Goal: Complete application form: Complete application form

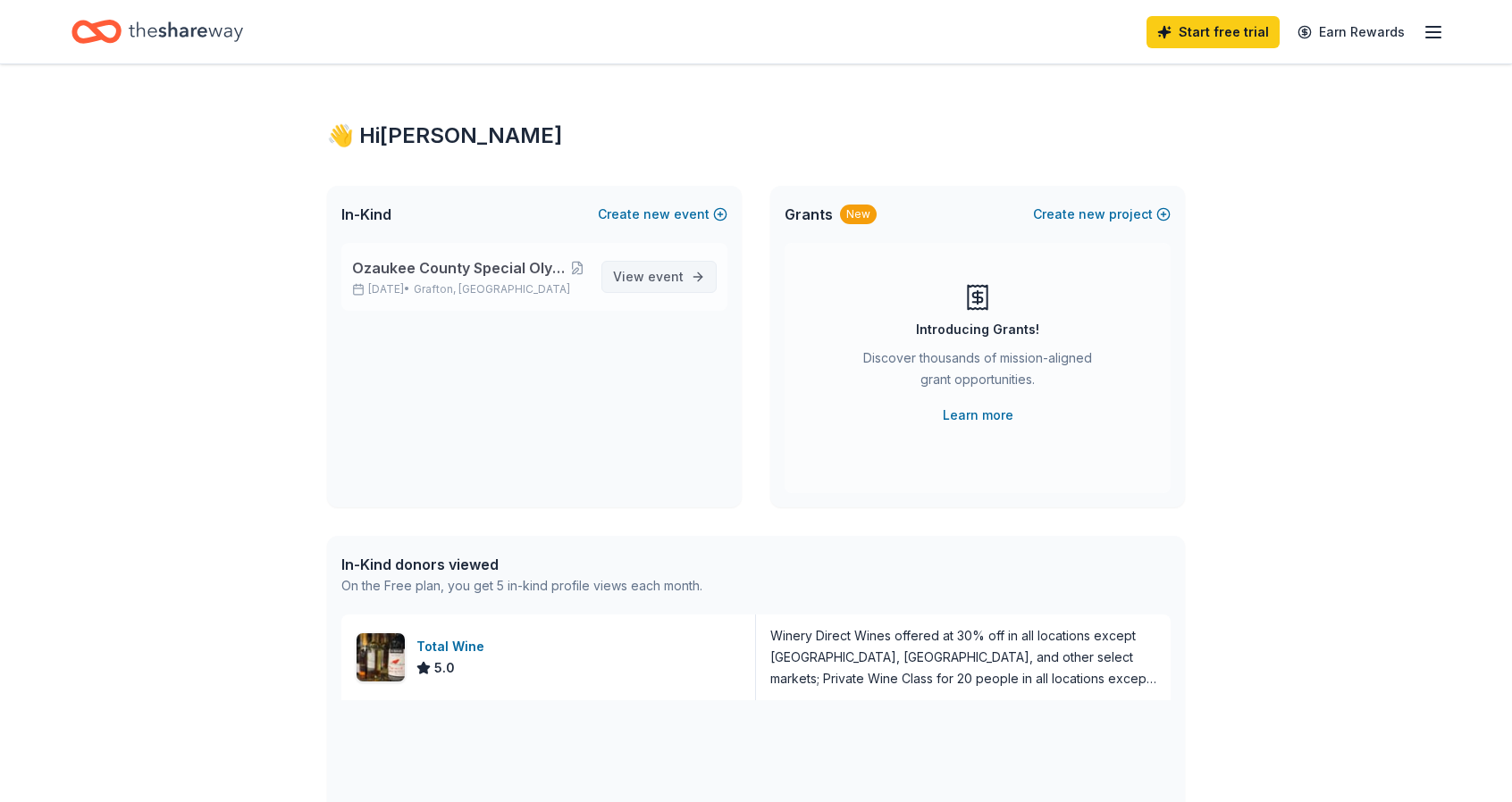
click at [696, 273] on link "View event" at bounding box center [659, 277] width 116 height 32
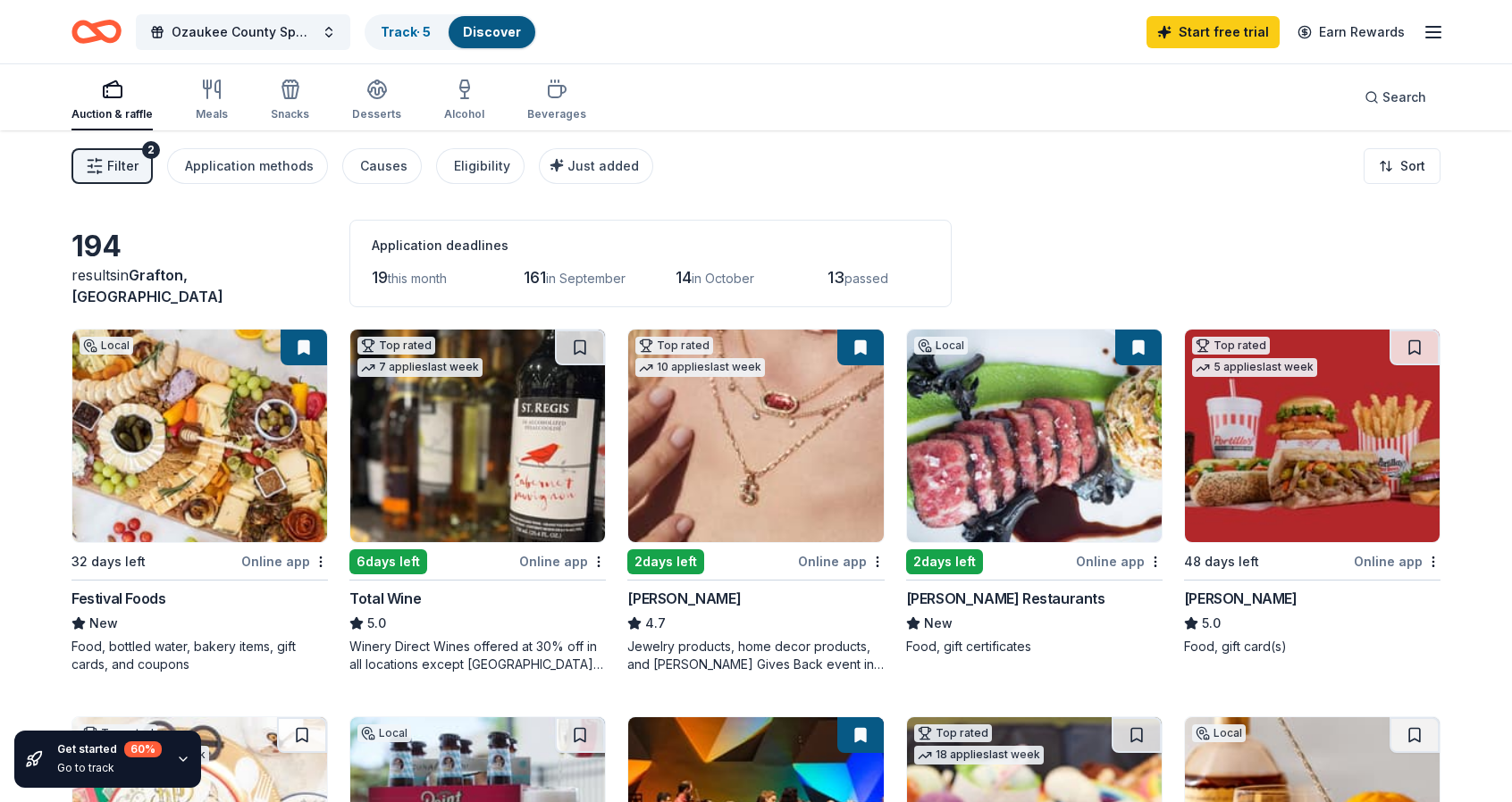
drag, startPoint x: 687, startPoint y: 370, endPoint x: 1115, endPoint y: 559, distance: 467.9
click at [1115, 559] on div "Online app" at bounding box center [1119, 560] width 87 height 22
click at [279, 560] on div "Online app" at bounding box center [285, 560] width 87 height 22
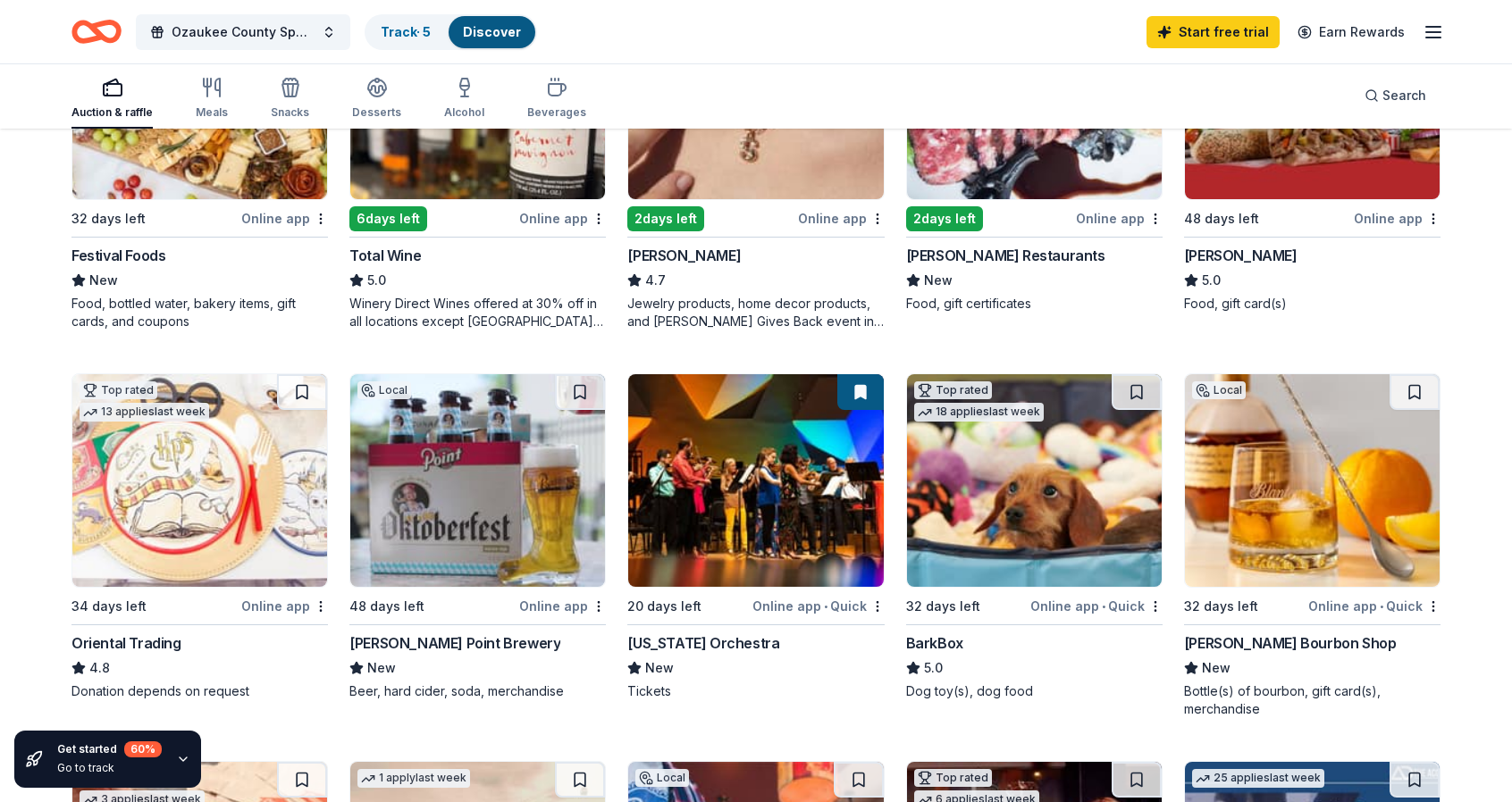
scroll to position [447, 0]
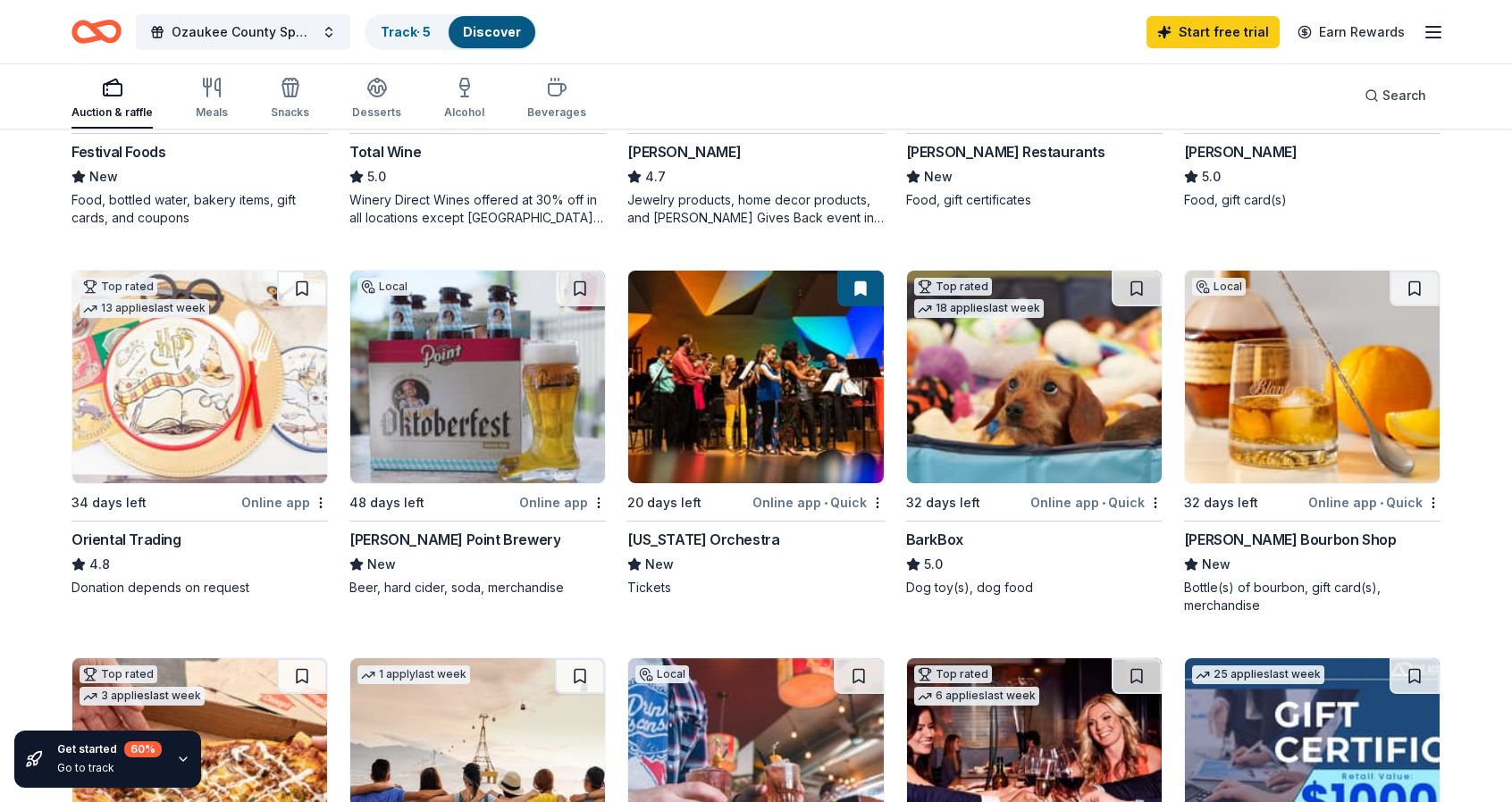
click at [1079, 503] on div "Online app • Quick" at bounding box center [1097, 502] width 132 height 22
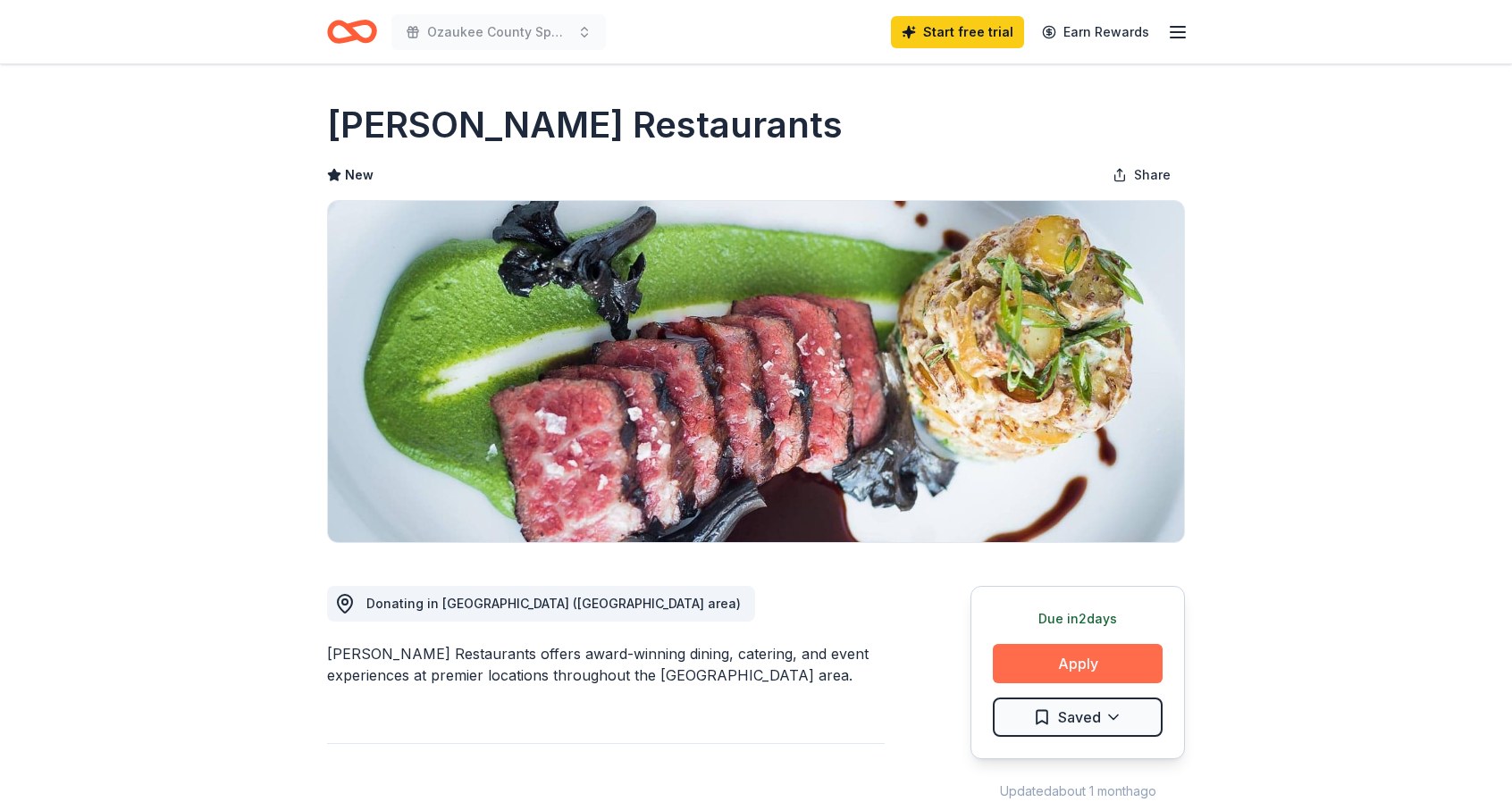
click at [1069, 658] on button "Apply" at bounding box center [1078, 664] width 170 height 39
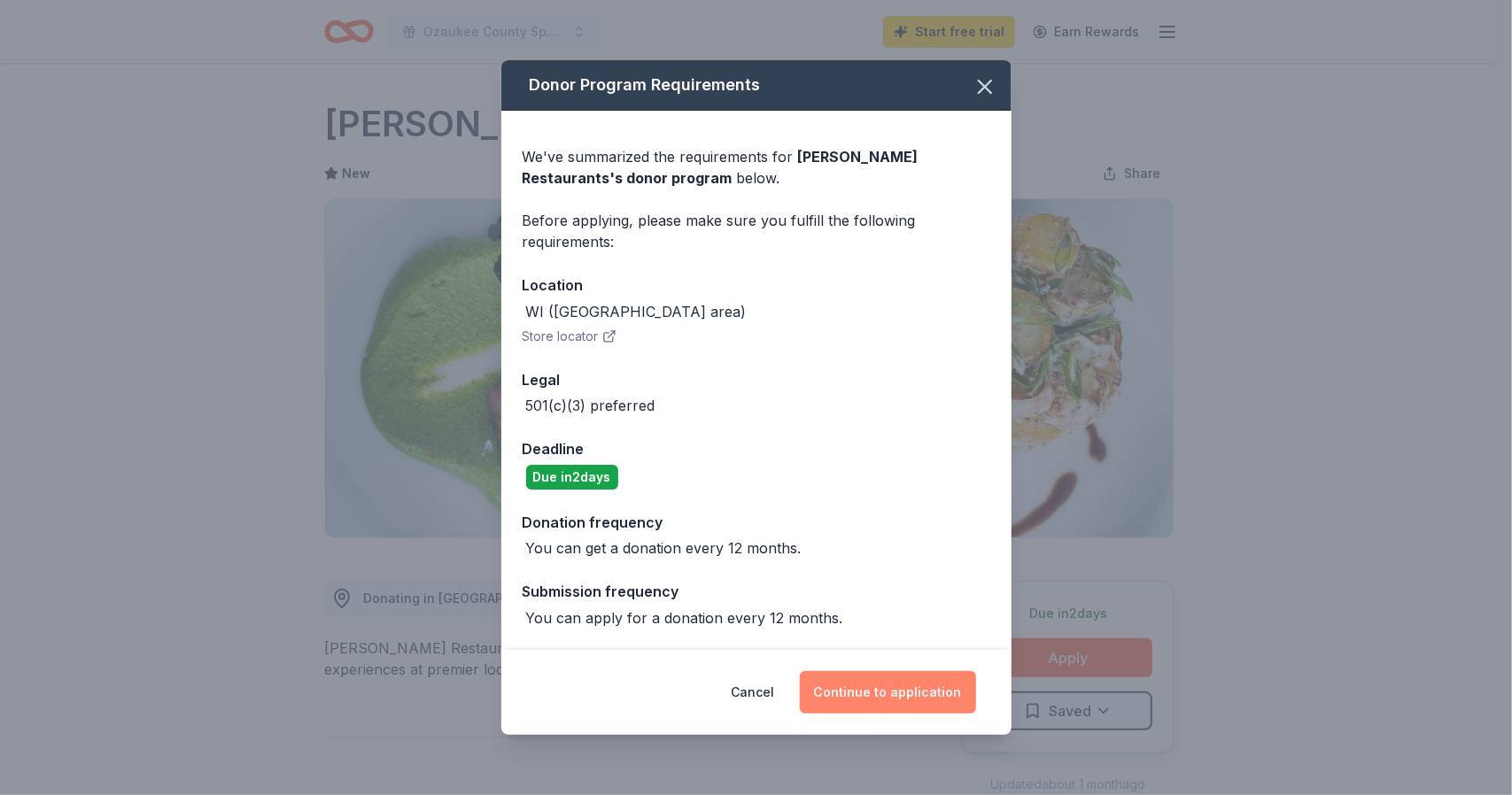
click at [884, 691] on button "Continue to application" at bounding box center [888, 692] width 176 height 43
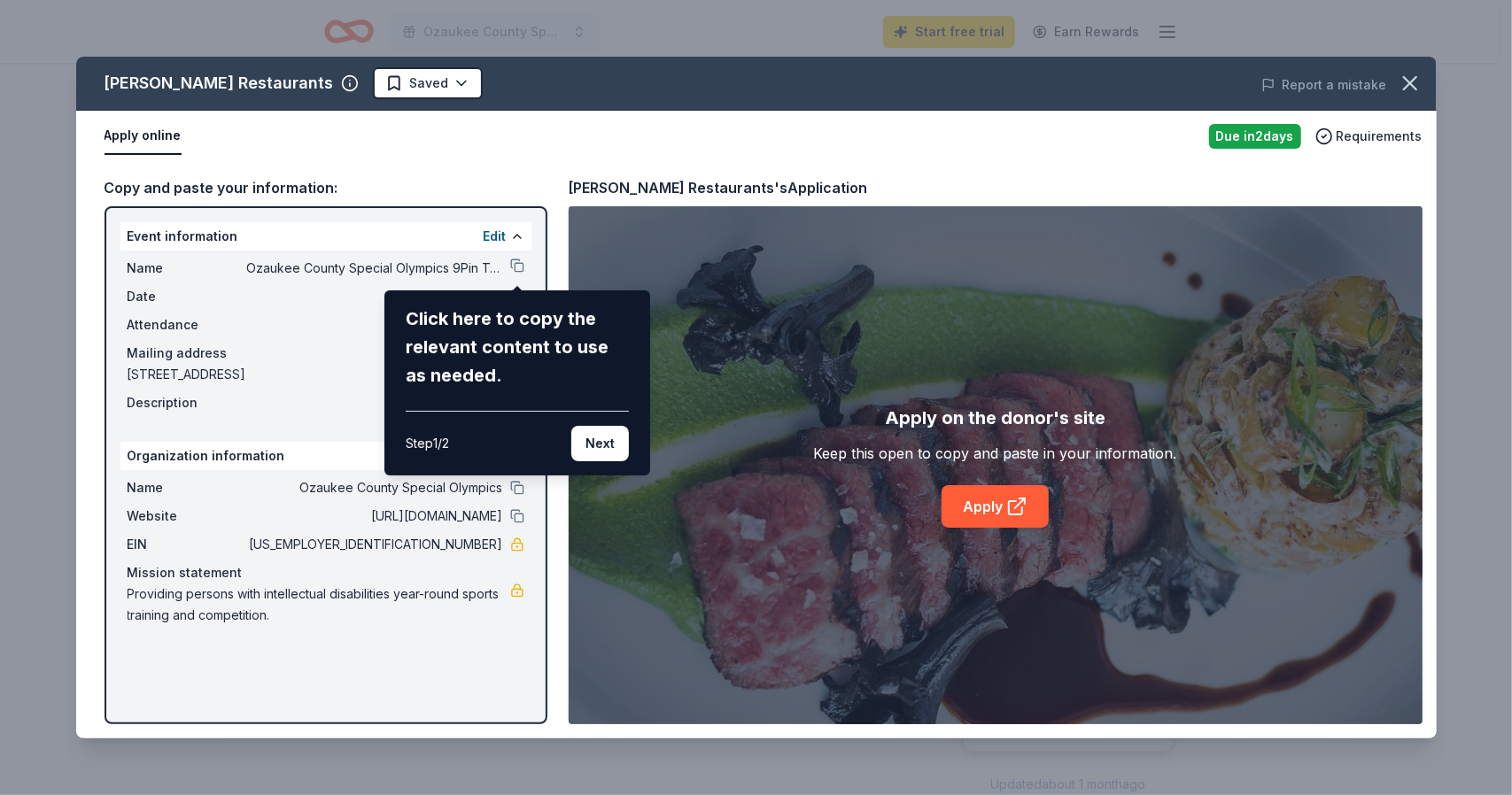
click at [602, 439] on button "Next" at bounding box center [600, 443] width 58 height 35
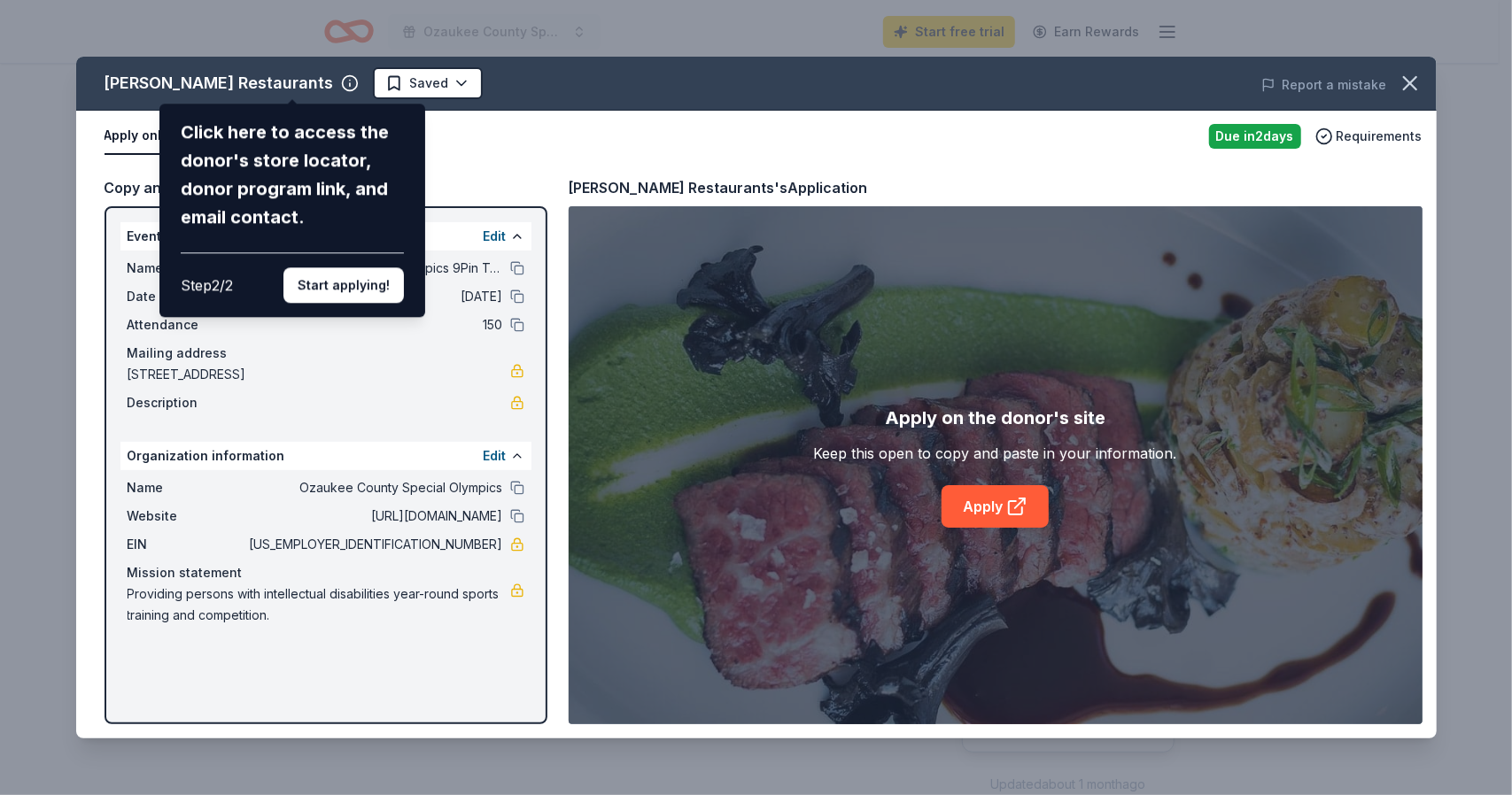
click at [623, 160] on div "Bartolotta Restaurants Click here to access the donor's store locator, donor pr…" at bounding box center [756, 398] width 1361 height 682
click at [980, 503] on div "Bartolotta Restaurants Click here to access the donor's store locator, donor pr…" at bounding box center [756, 398] width 1361 height 682
click at [351, 292] on button "Start applying!" at bounding box center [343, 285] width 120 height 35
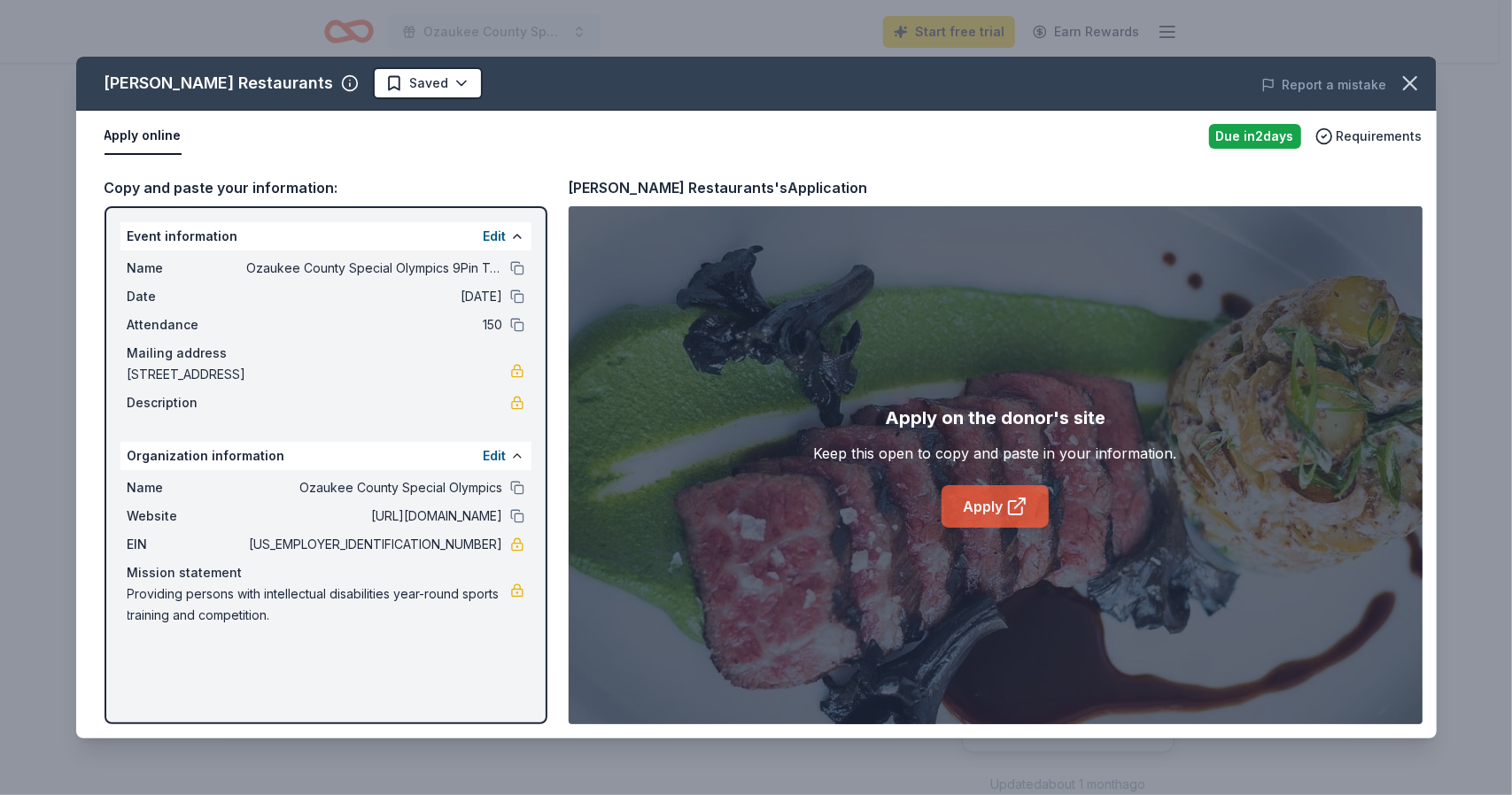
click at [985, 503] on link "Apply" at bounding box center [995, 506] width 107 height 43
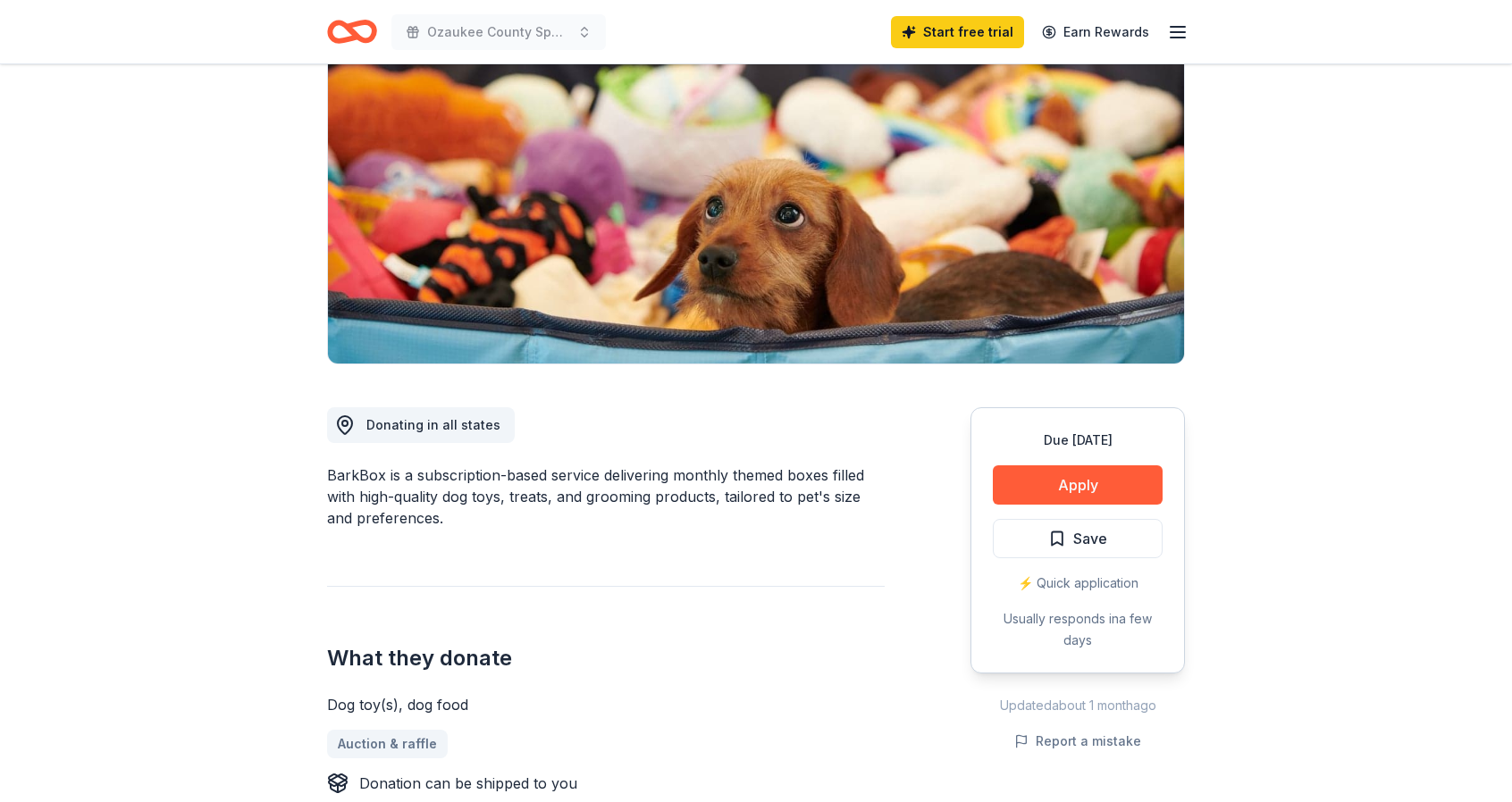
scroll to position [357, 0]
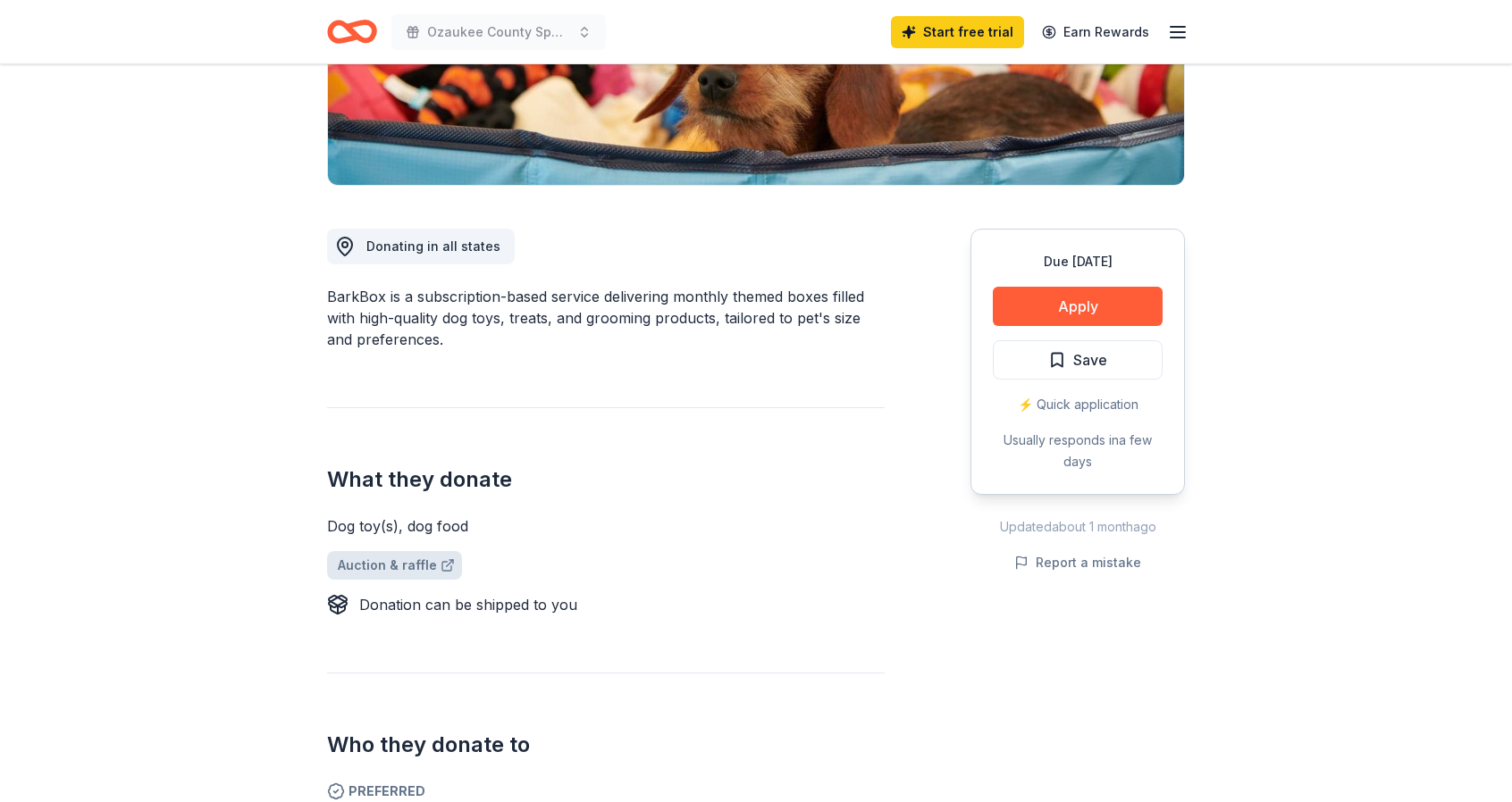
click at [400, 563] on link "Auction & raffle" at bounding box center [394, 565] width 135 height 29
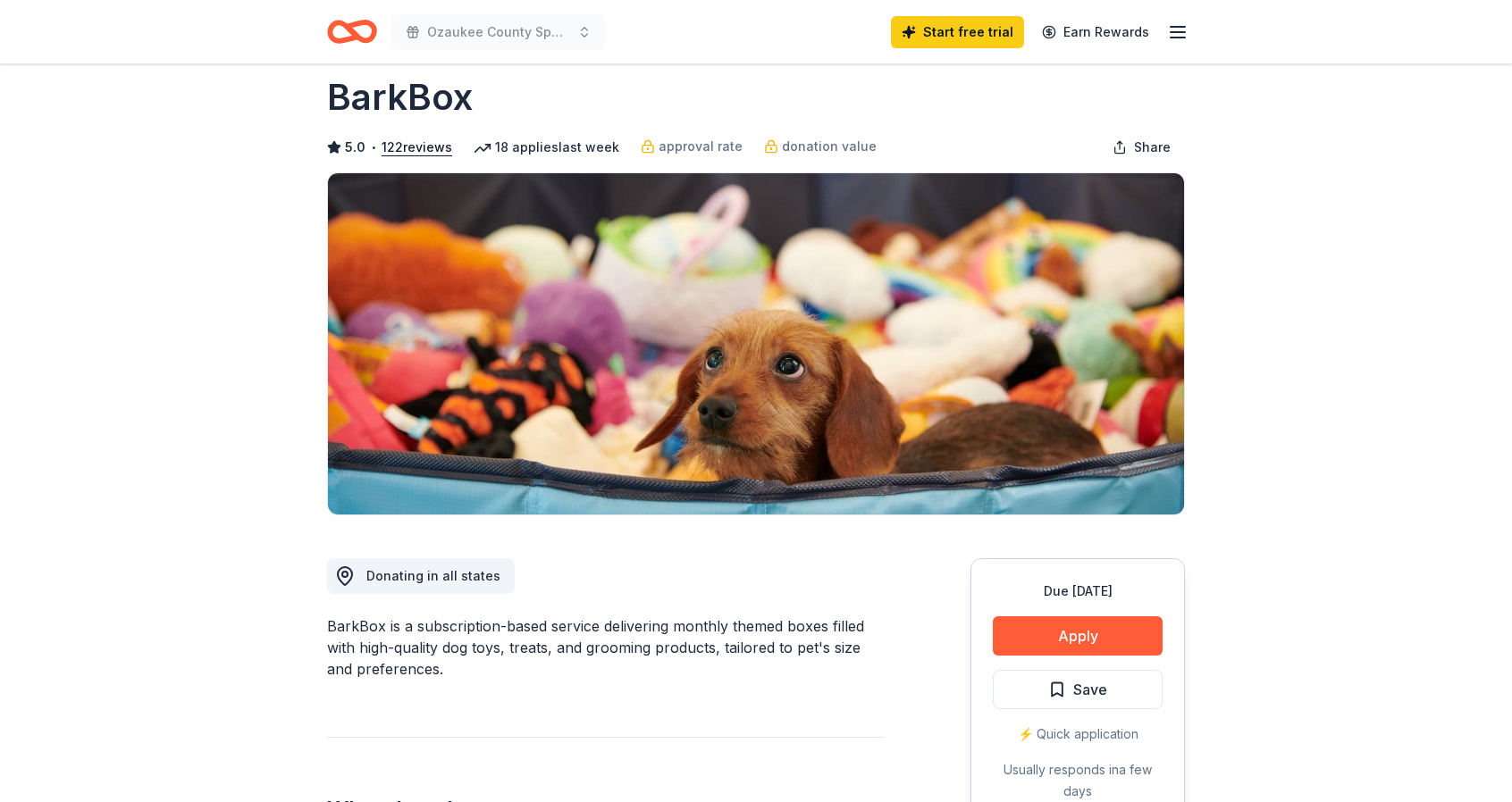
scroll to position [0, 0]
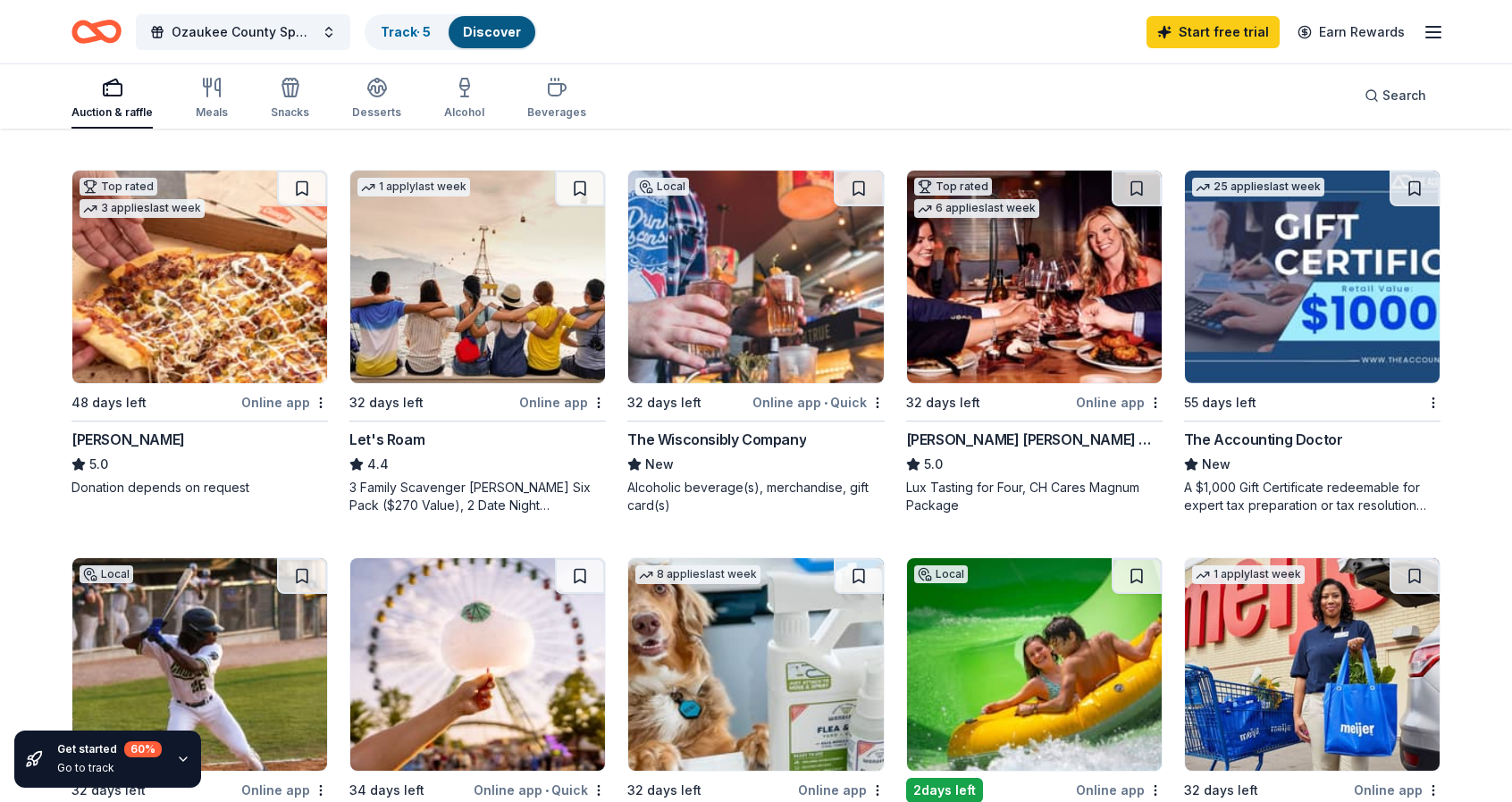
scroll to position [982, 0]
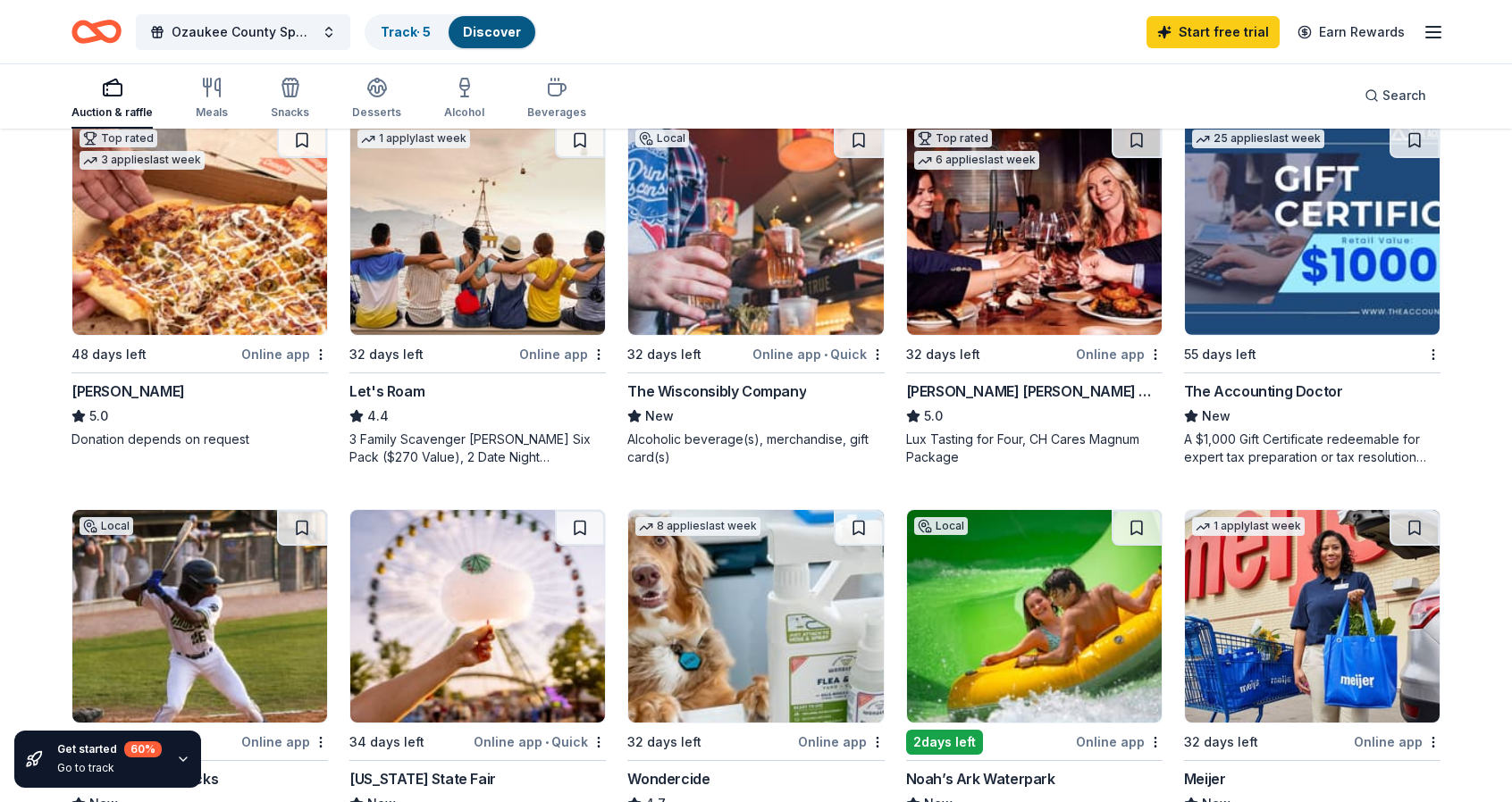
click at [704, 390] on div "The Wisconsibly Company" at bounding box center [716, 391] width 179 height 21
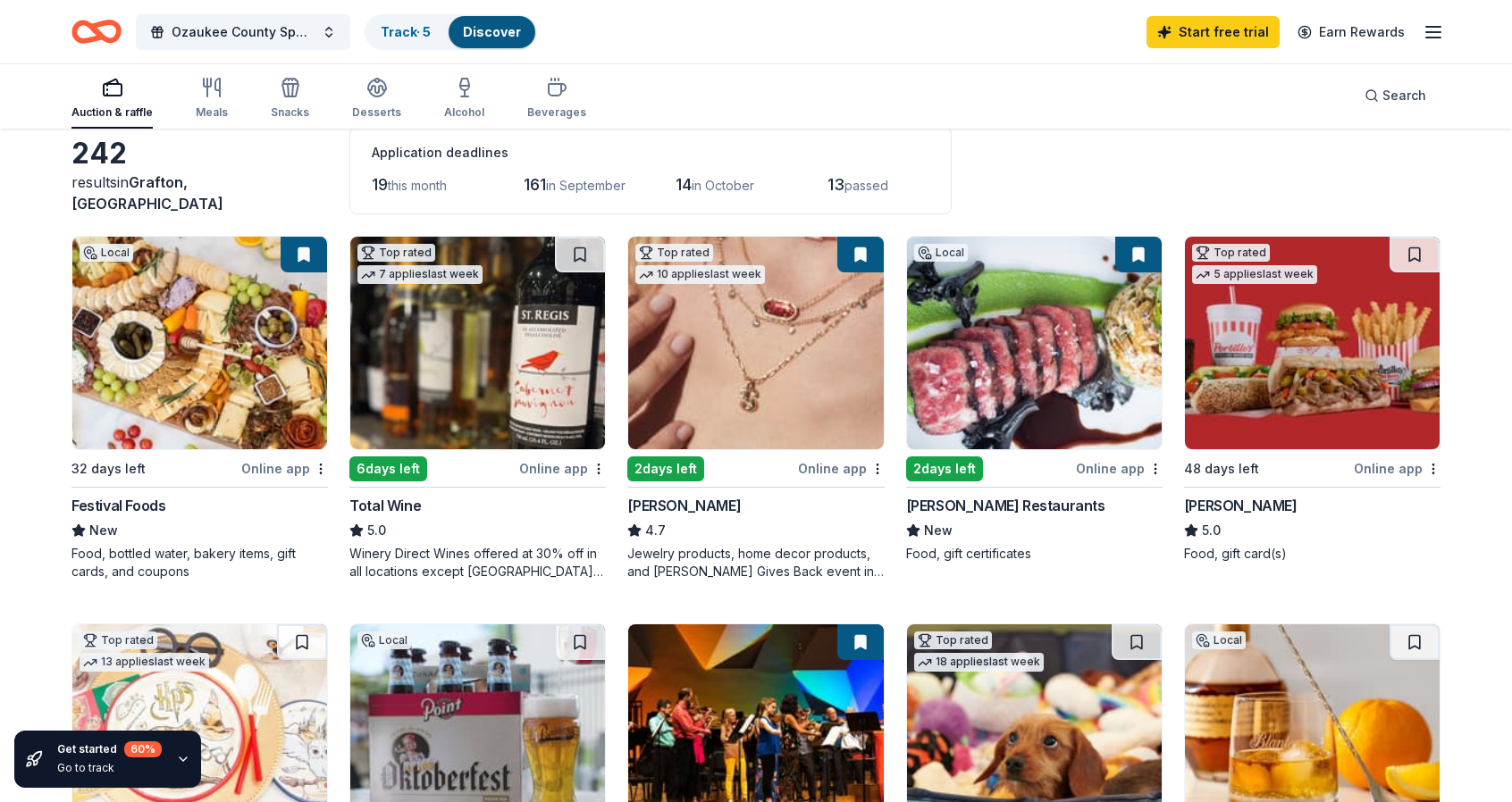
scroll to position [6, 0]
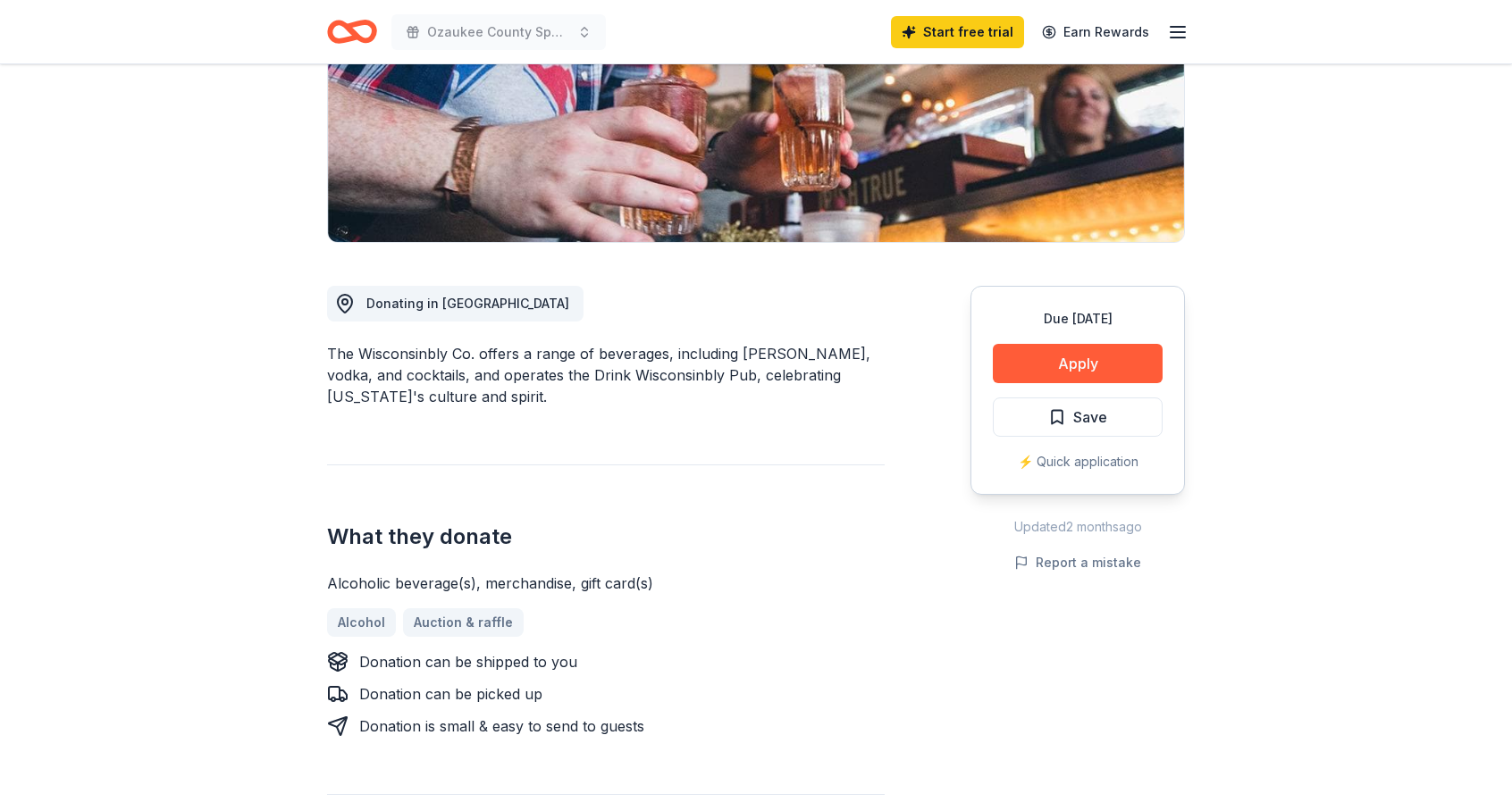
scroll to position [357, 0]
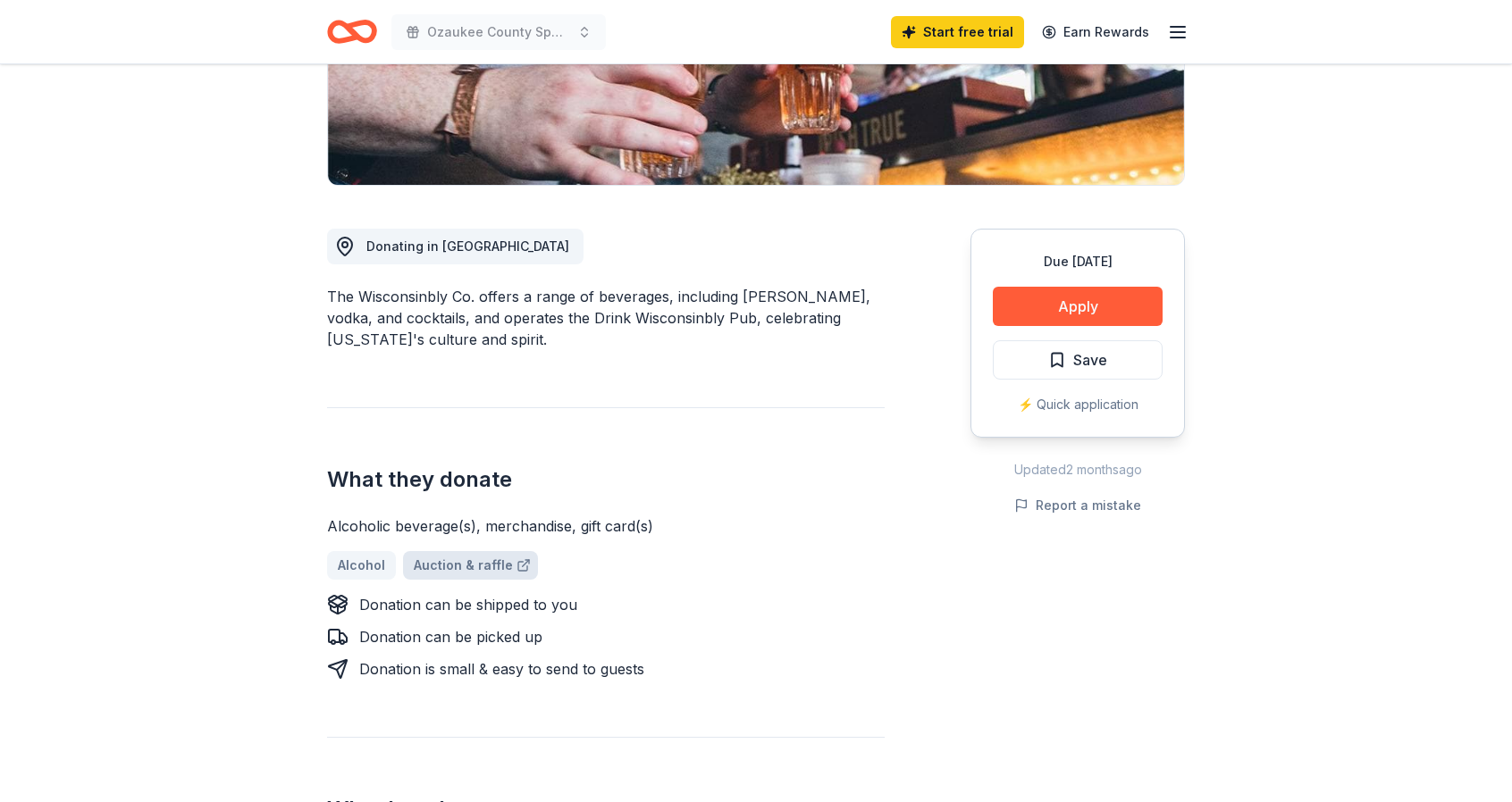
click at [452, 563] on link "Auction & raffle" at bounding box center [470, 565] width 135 height 29
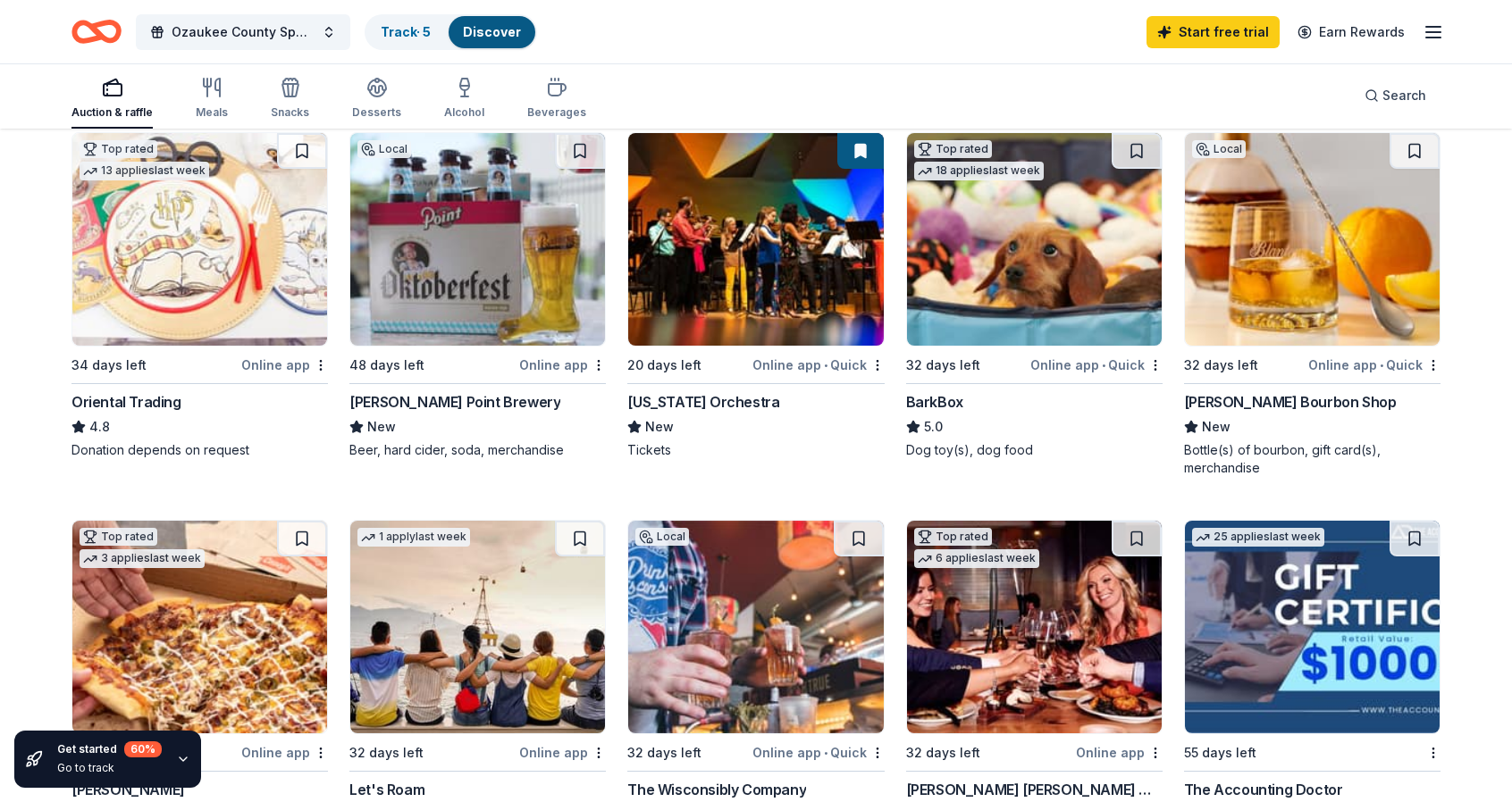
scroll to position [625, 0]
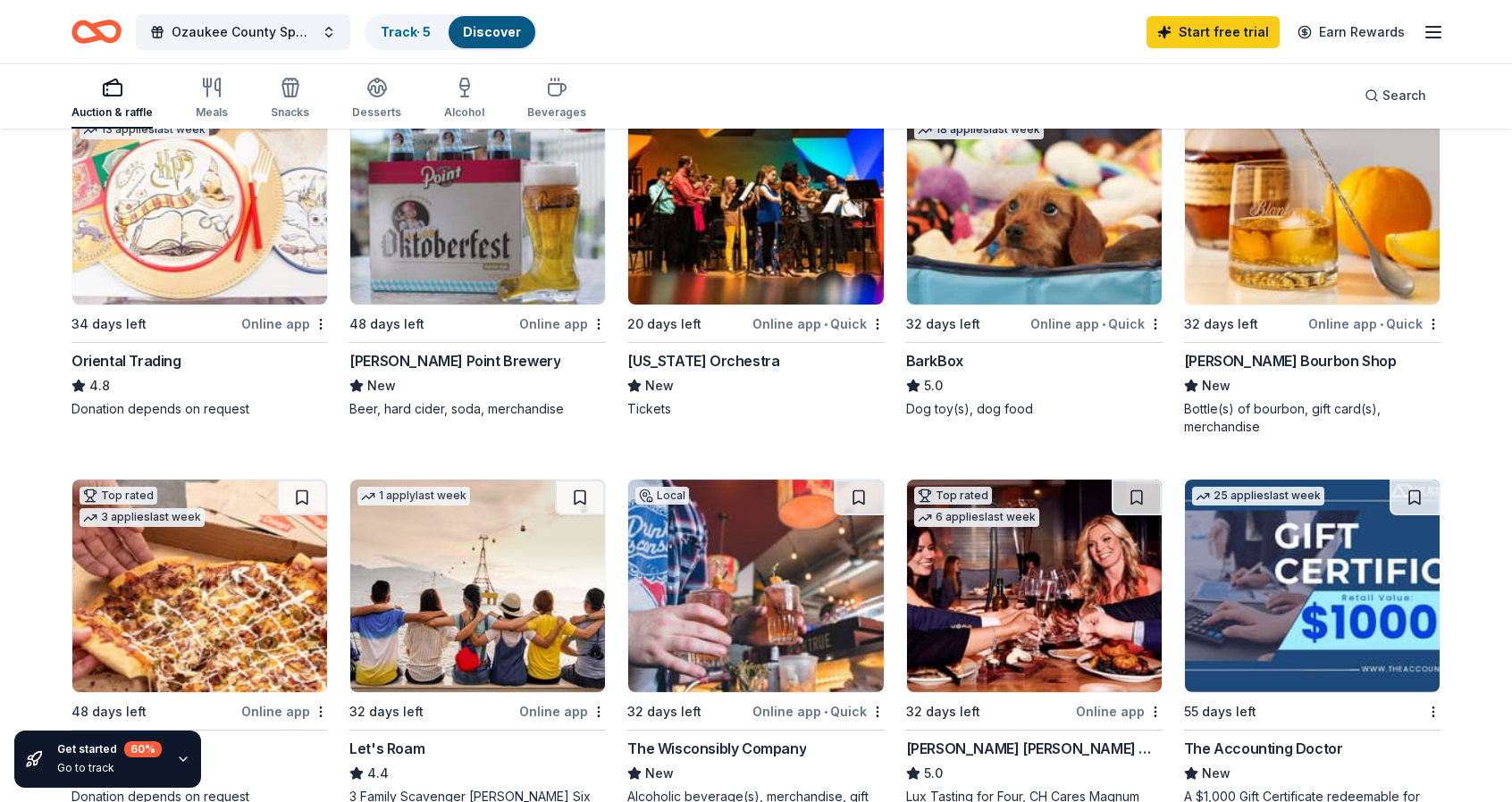
click at [1064, 323] on div "Online app • Quick" at bounding box center [1097, 324] width 132 height 22
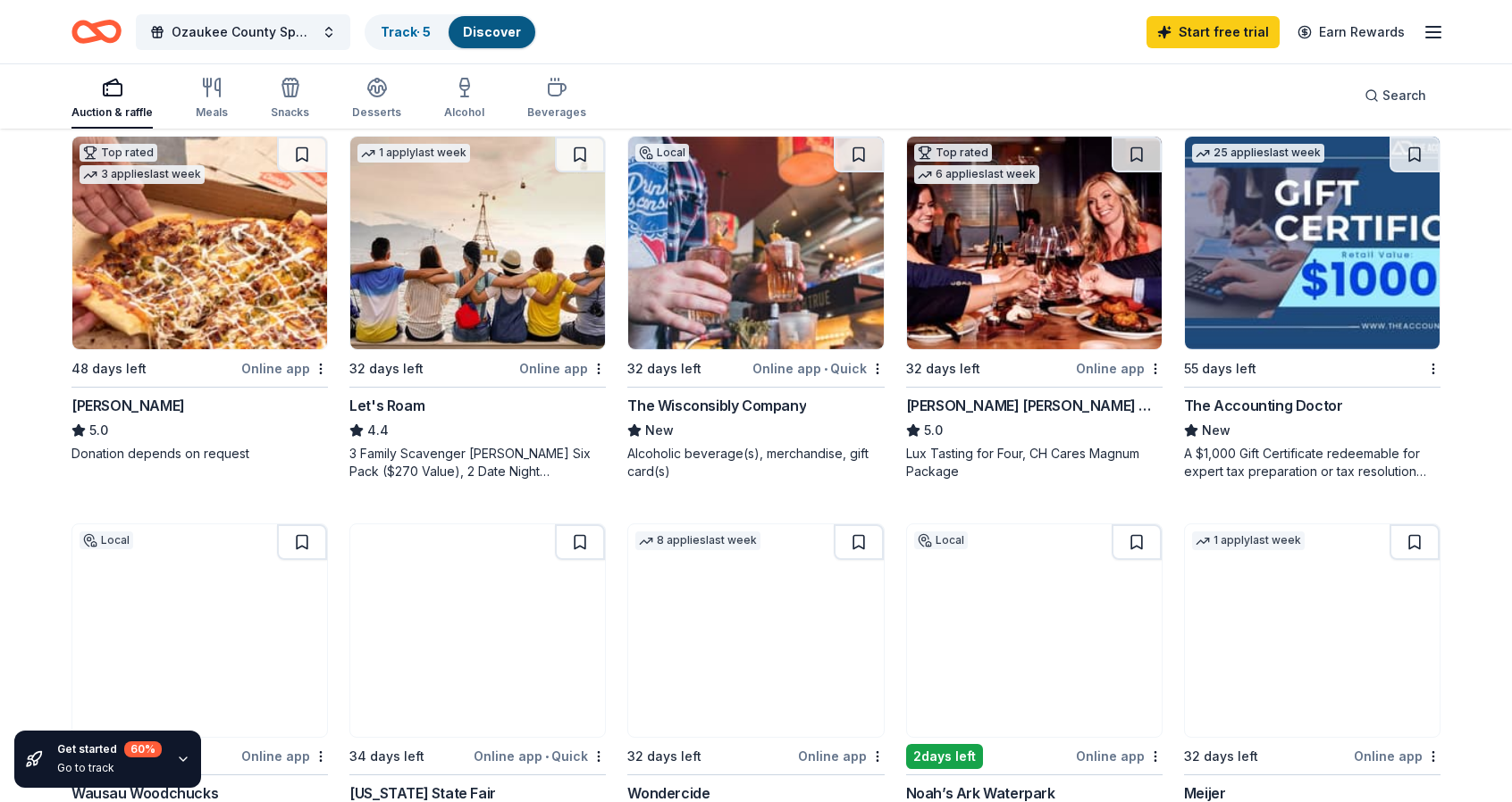
scroll to position [982, 0]
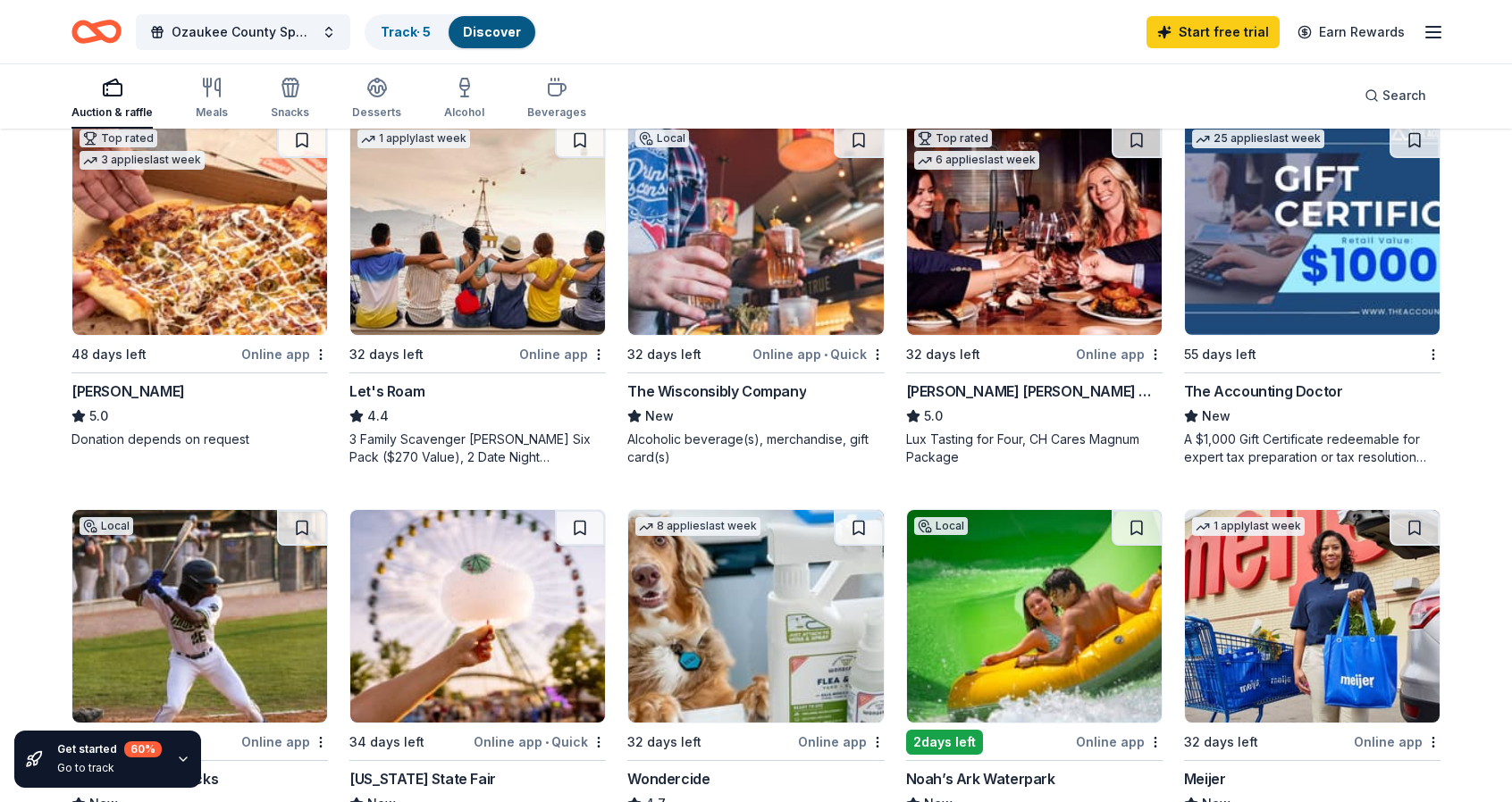
click at [848, 352] on div "Online app • Quick" at bounding box center [819, 353] width 132 height 22
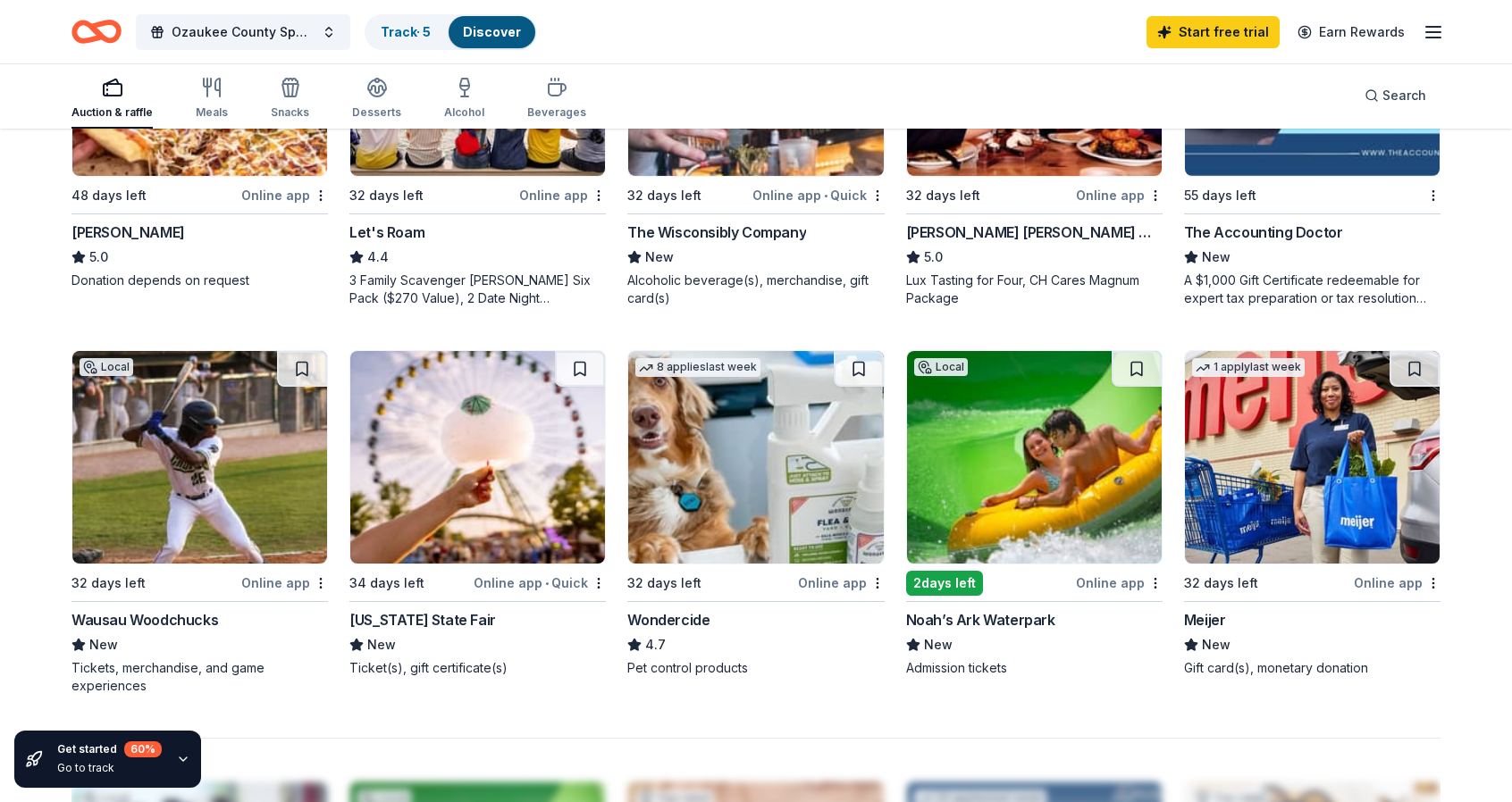
scroll to position [1251, 0]
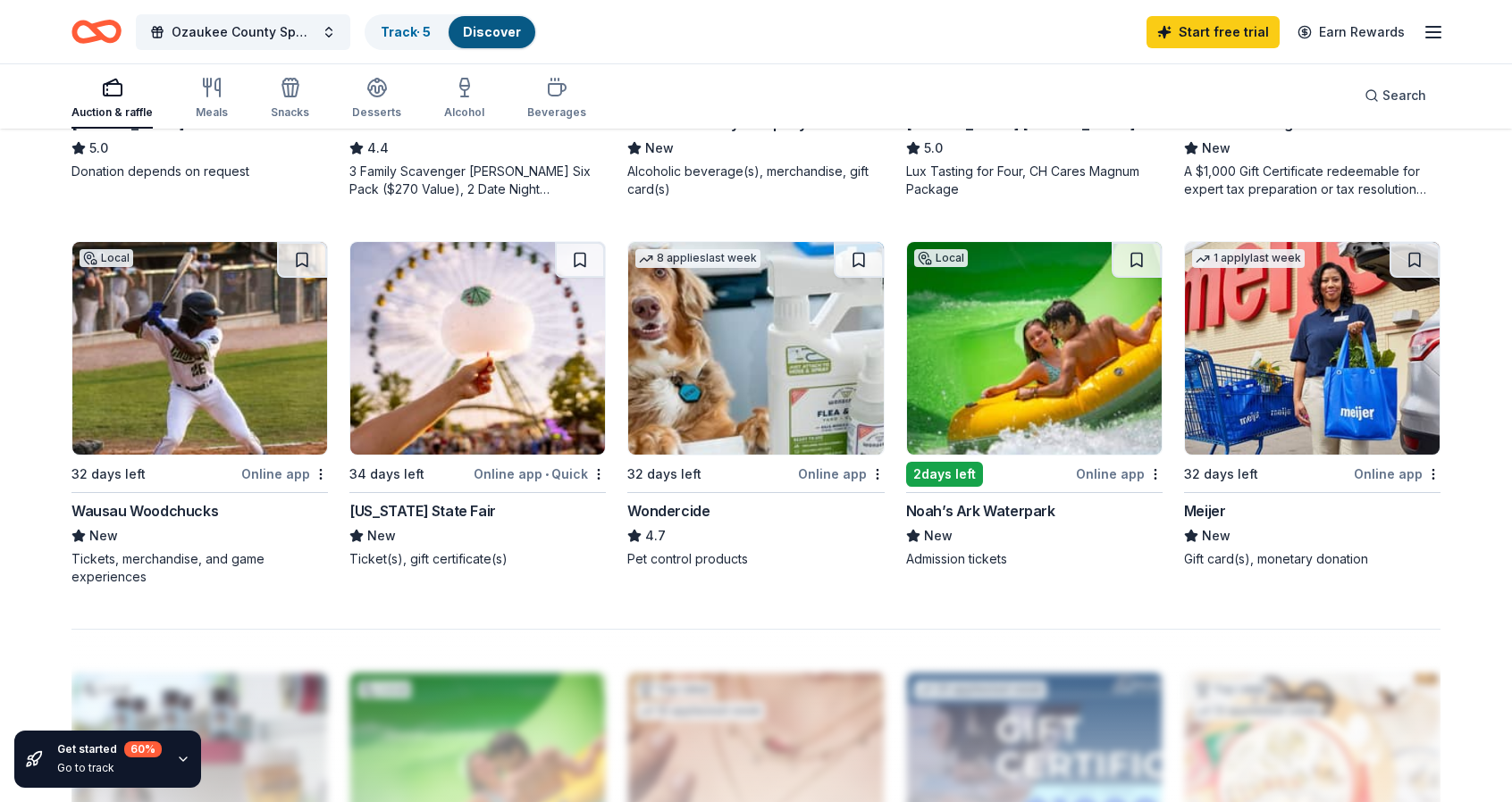
click at [1110, 473] on div "Online app" at bounding box center [1119, 474] width 87 height 22
click at [1124, 469] on div "Online app" at bounding box center [1119, 474] width 87 height 22
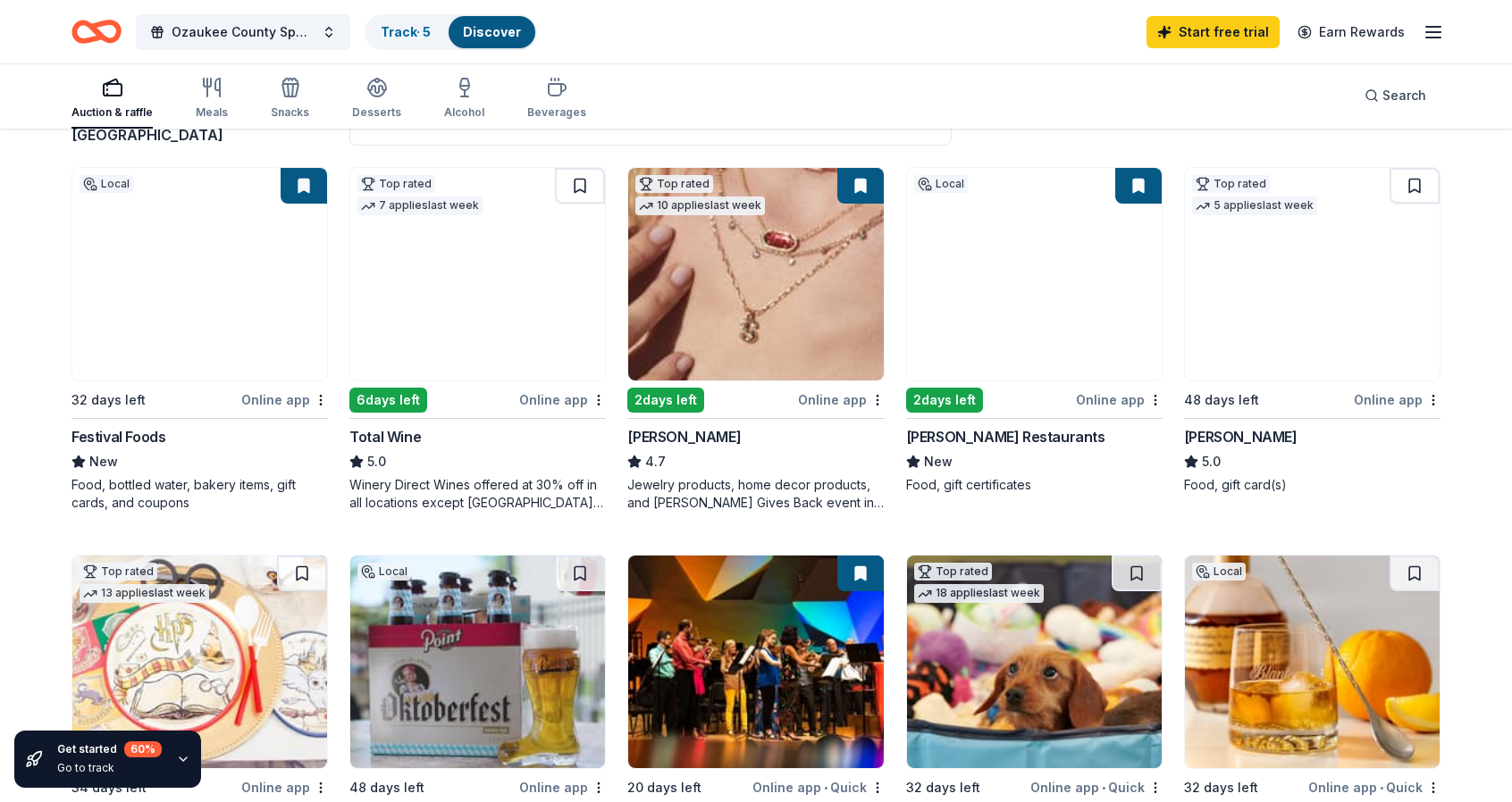
scroll to position [6, 0]
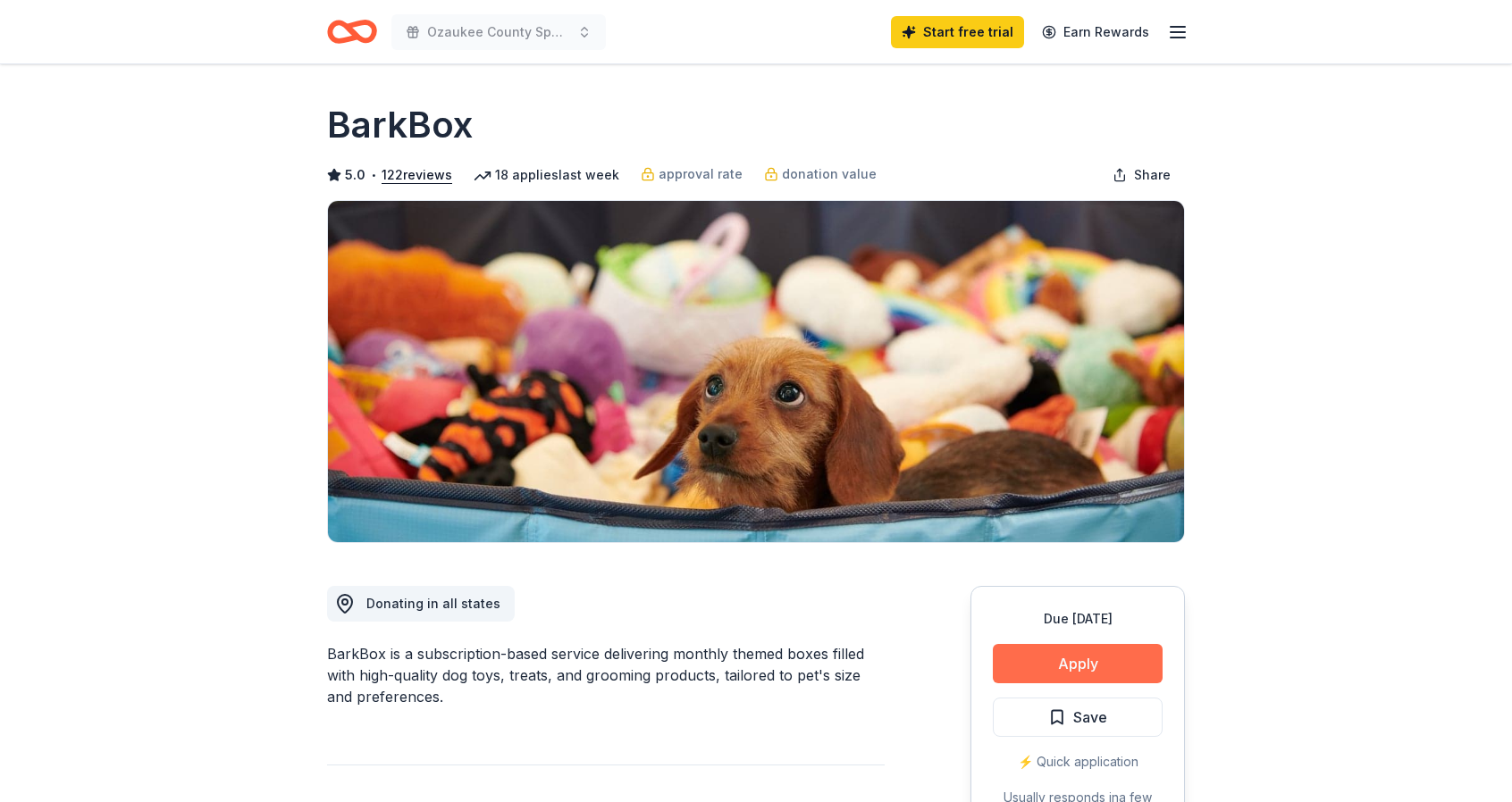
click at [1049, 648] on button "Apply" at bounding box center [1078, 664] width 170 height 39
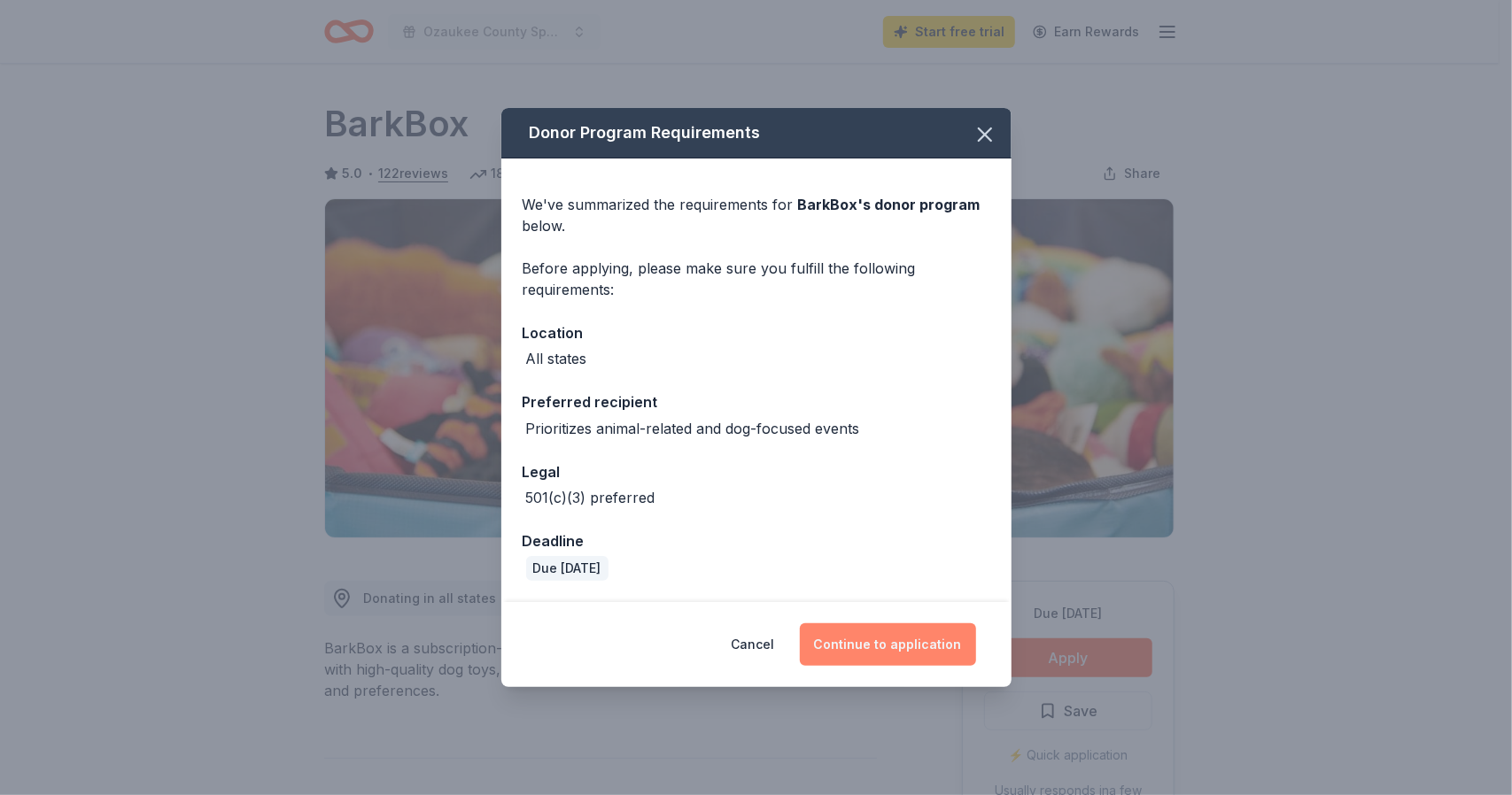
click at [881, 639] on button "Continue to application" at bounding box center [888, 645] width 176 height 43
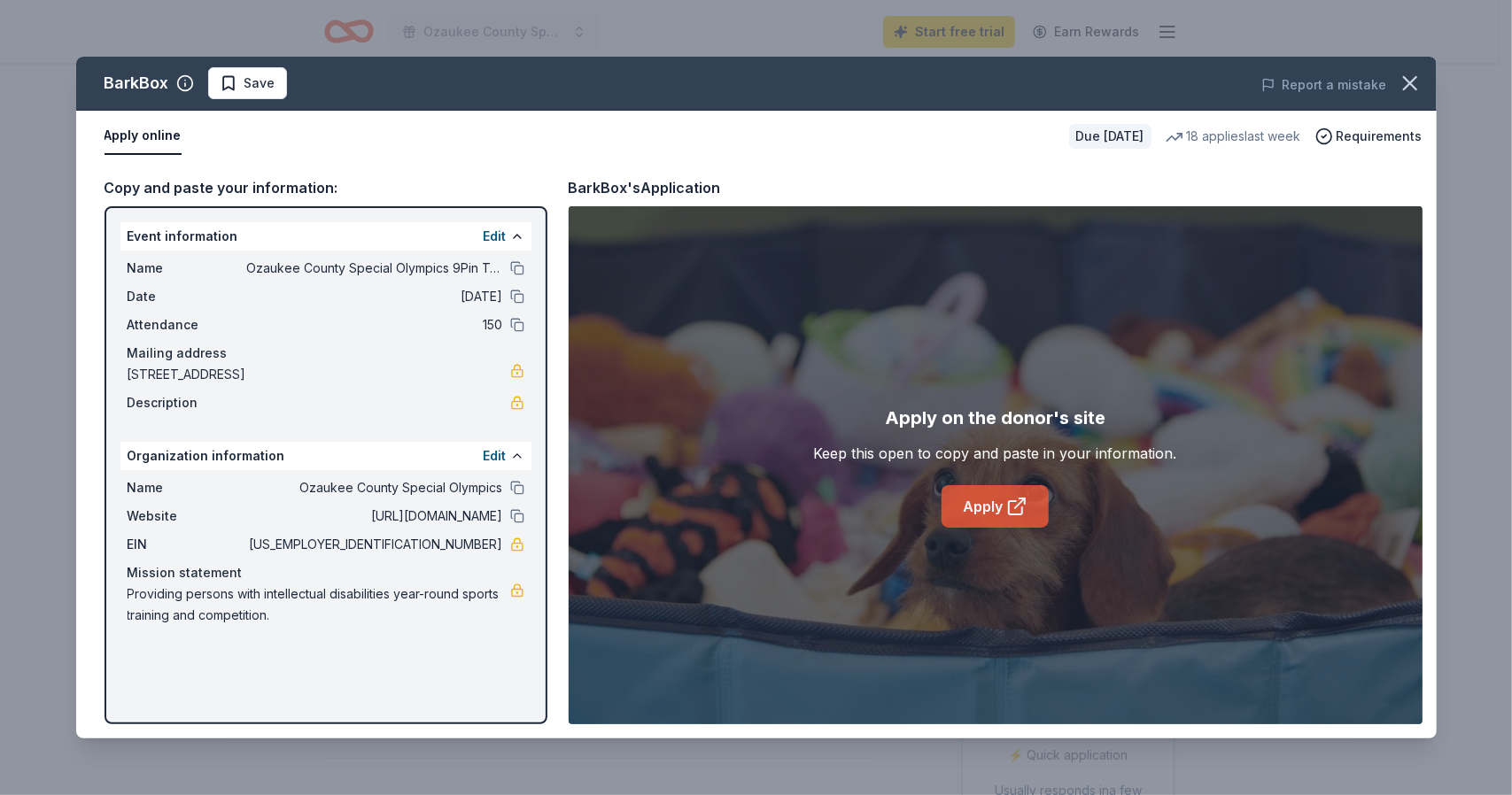
click at [988, 500] on link "Apply" at bounding box center [995, 506] width 107 height 43
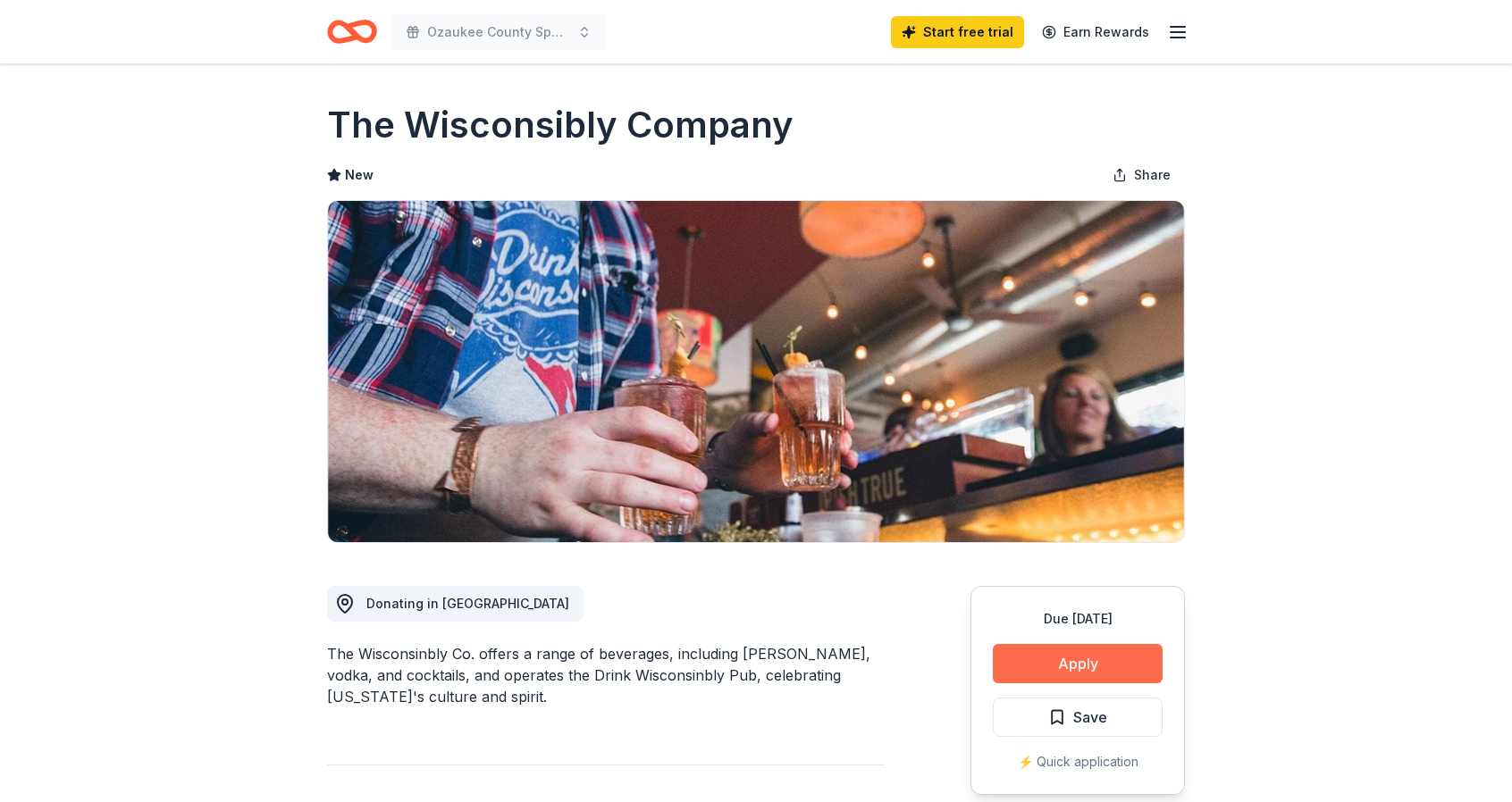
click at [1057, 661] on button "Apply" at bounding box center [1078, 664] width 170 height 39
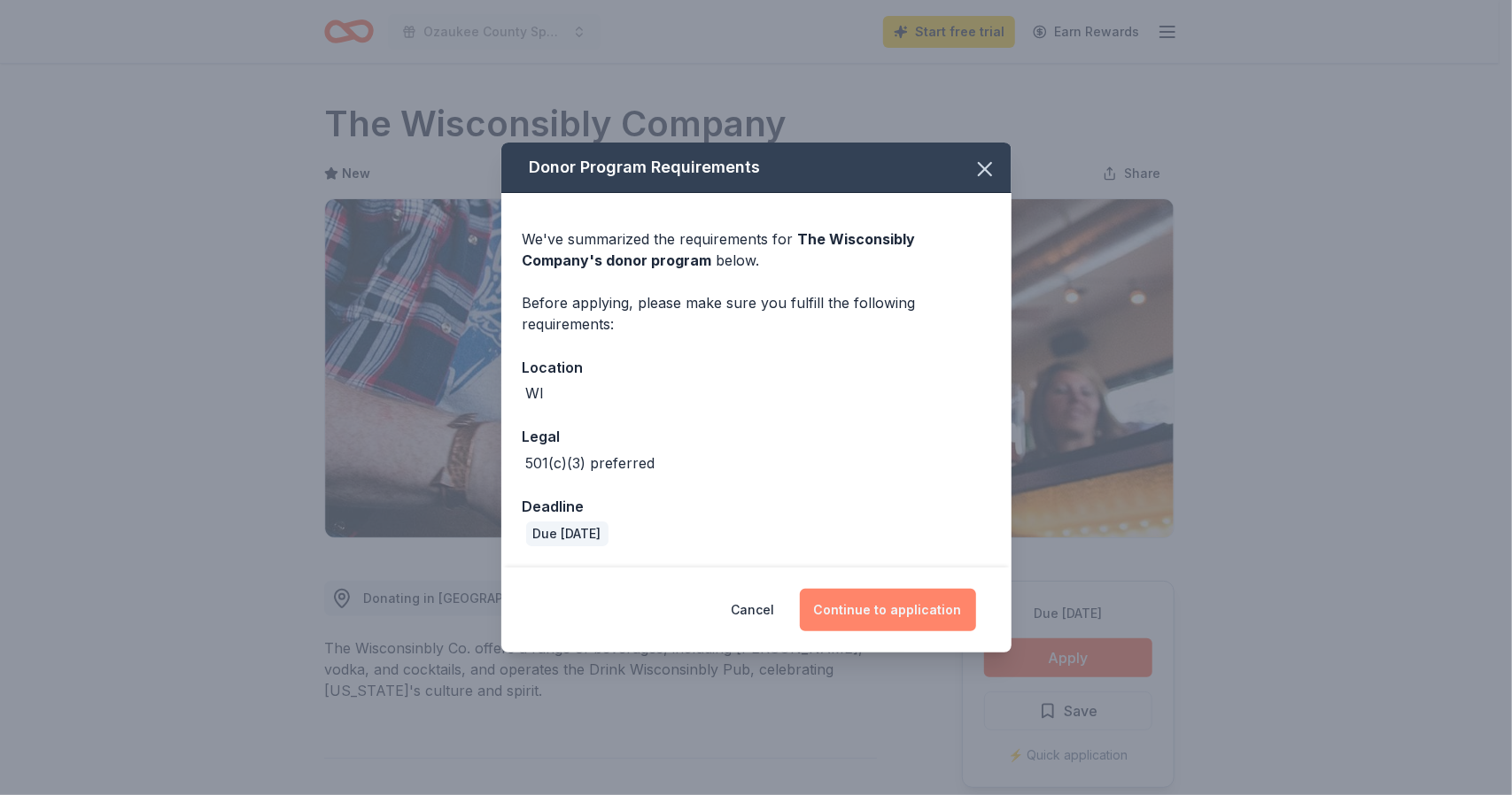
drag, startPoint x: 863, startPoint y: 607, endPoint x: 868, endPoint y: 599, distance: 9.4
click at [865, 604] on button "Continue to application" at bounding box center [888, 610] width 176 height 43
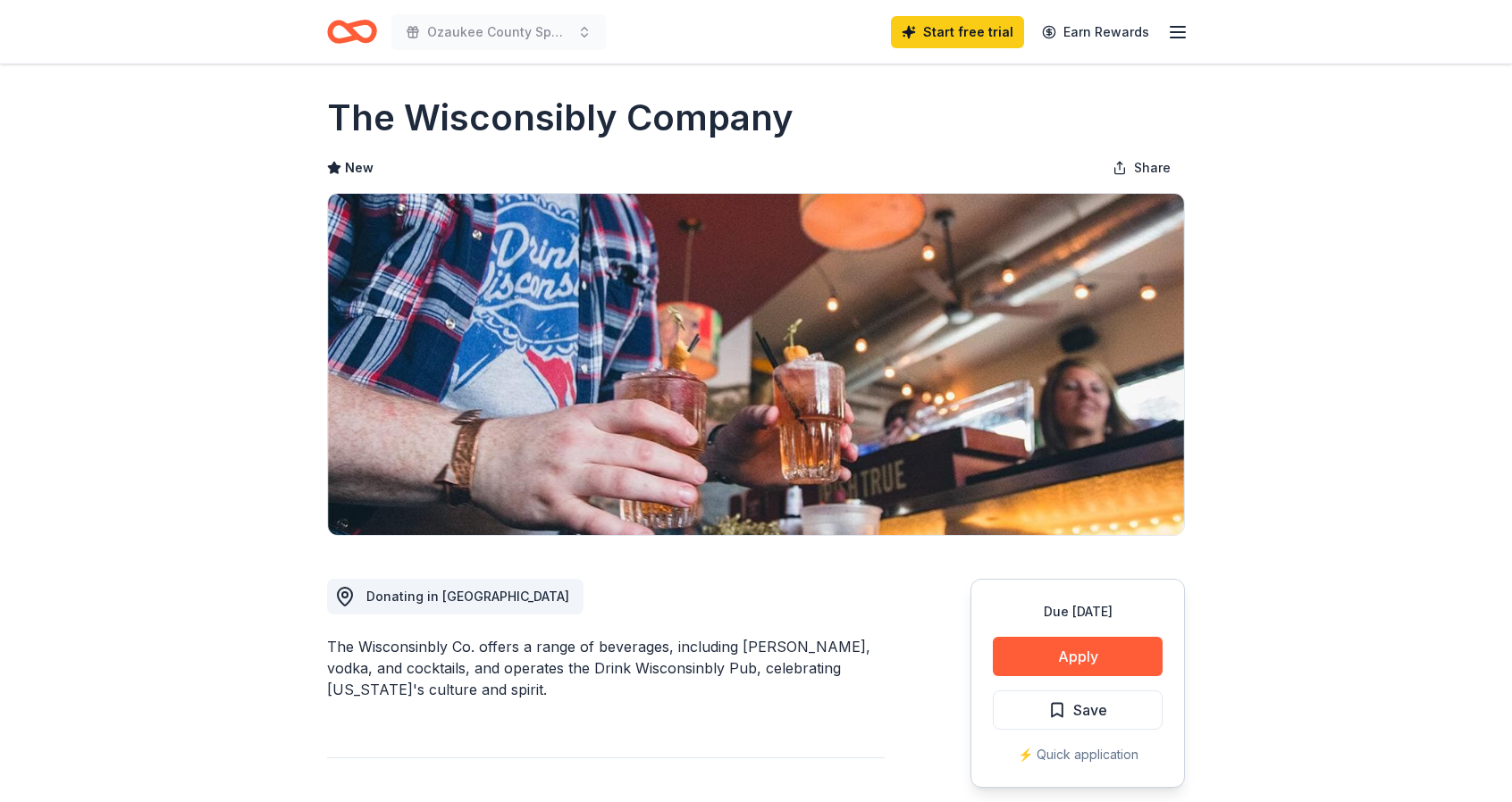
scroll to position [7, 0]
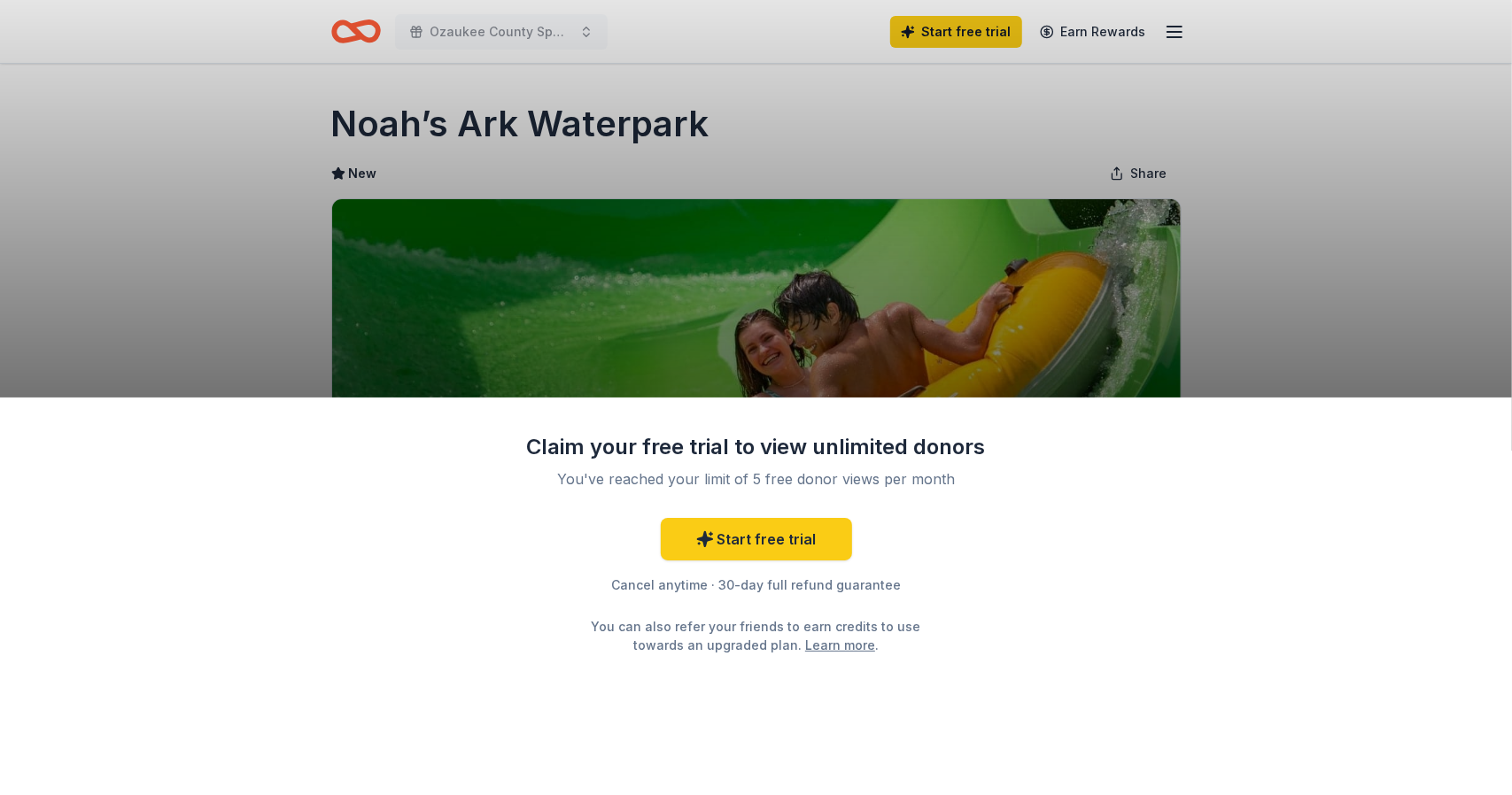
click at [1260, 255] on div "Claim your free trial to view unlimited donors You've reached your limit of 5 f…" at bounding box center [756, 398] width 1512 height 795
click at [719, 542] on link "Start free trial" at bounding box center [756, 539] width 191 height 43
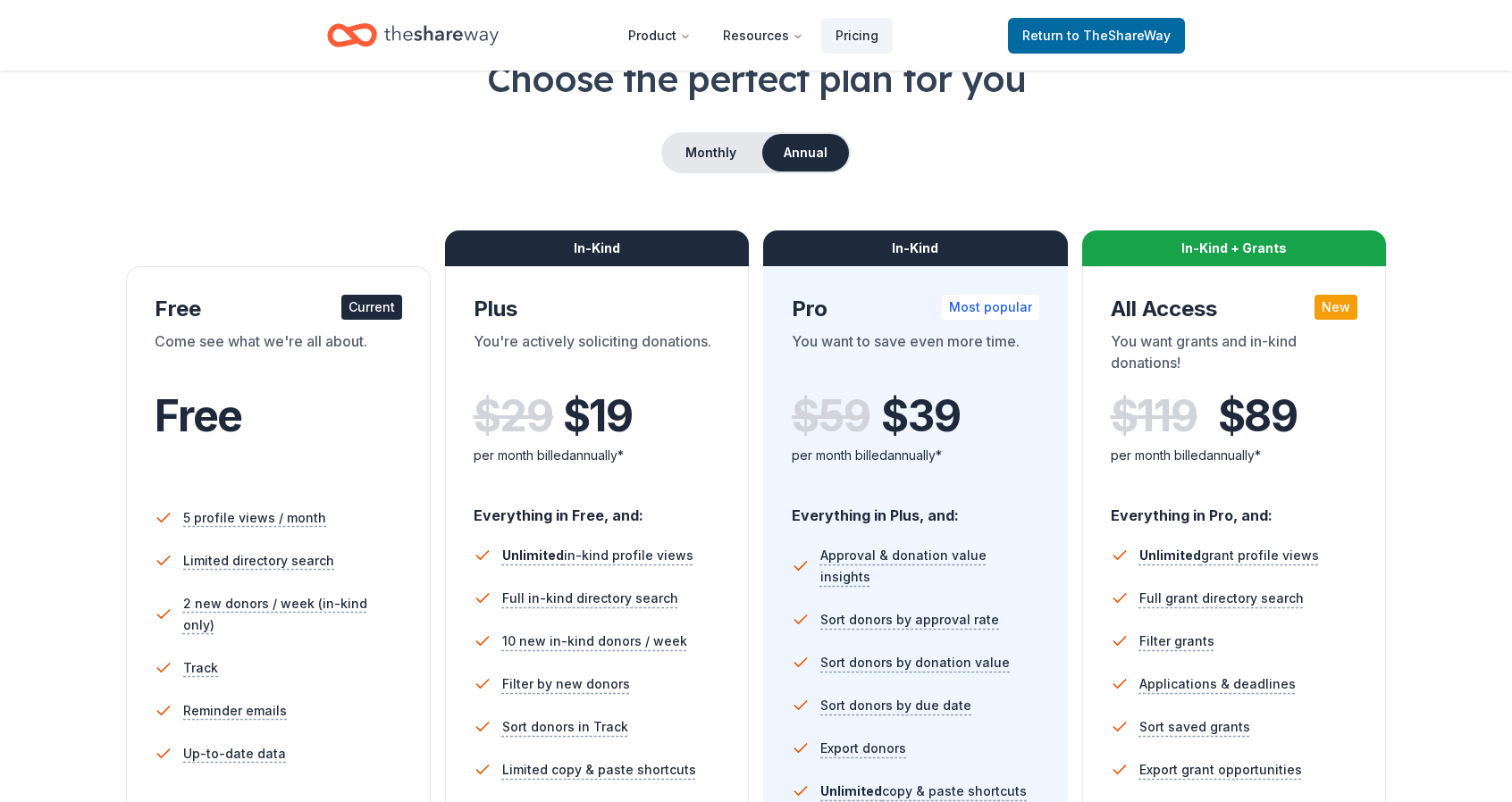
scroll to position [90, 0]
